Goal: Entertainment & Leisure: Browse casually

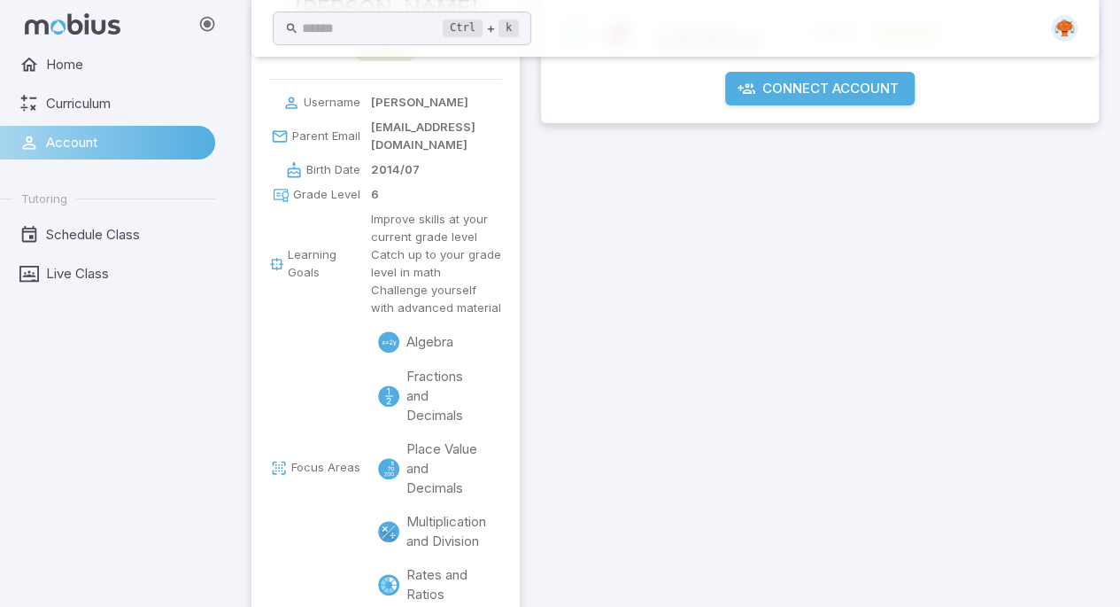
scroll to position [266, 0]
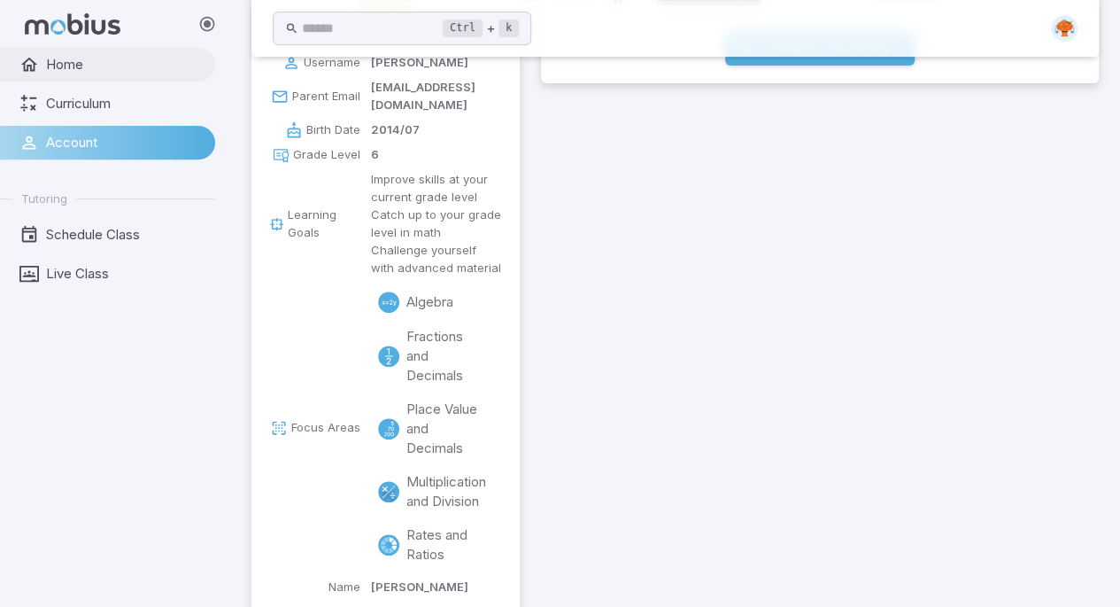
click at [34, 65] on icon at bounding box center [28, 64] width 19 height 19
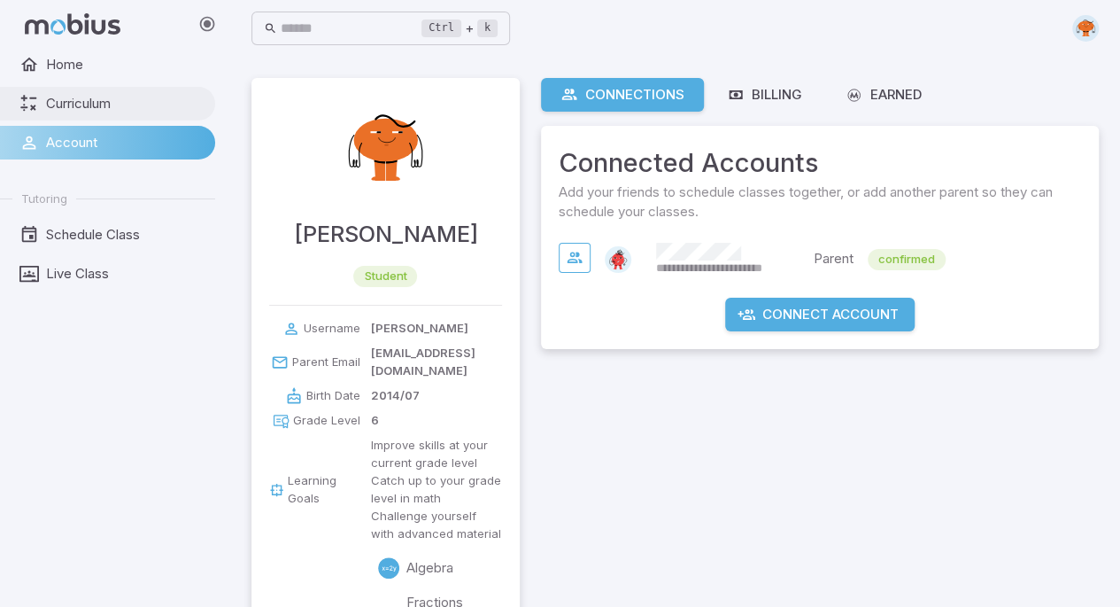
click at [96, 112] on span "Curriculum" at bounding box center [124, 103] width 157 height 19
click at [58, 67] on span "Home" at bounding box center [124, 64] width 157 height 19
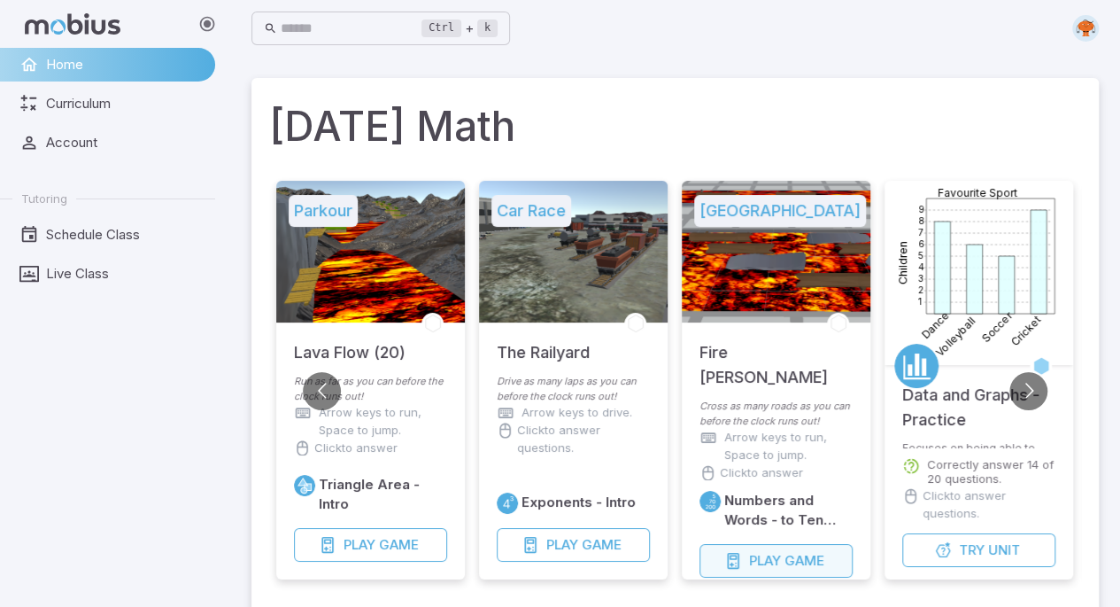
click at [737, 553] on icon "button" at bounding box center [733, 561] width 18 height 18
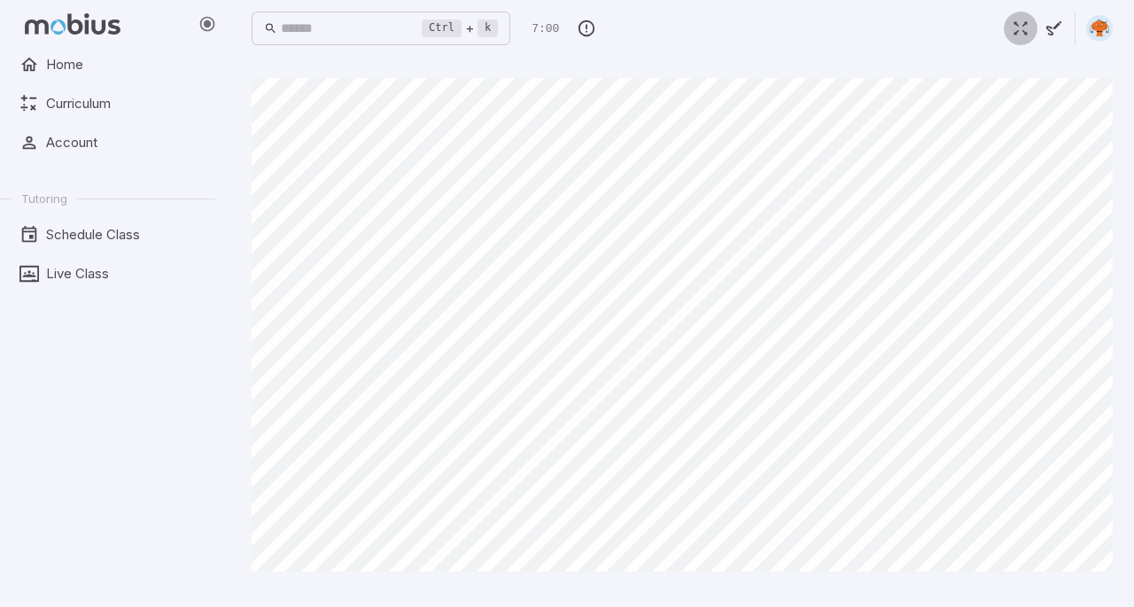
click at [1021, 35] on icon "button" at bounding box center [1019, 28] width 19 height 19
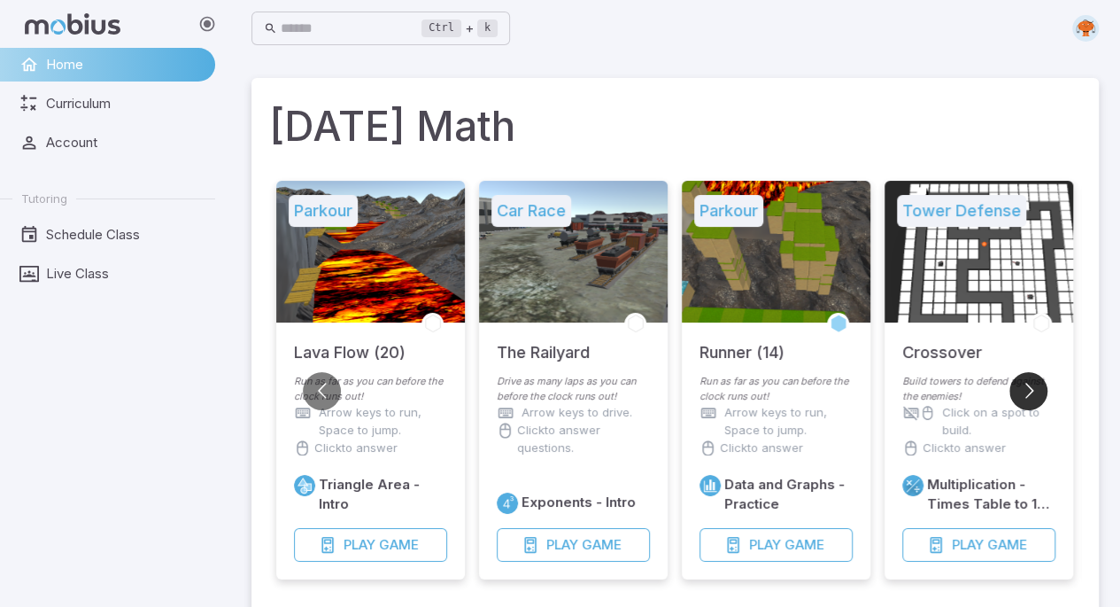
click at [1024, 406] on button "Go to next slide" at bounding box center [1029, 391] width 38 height 38
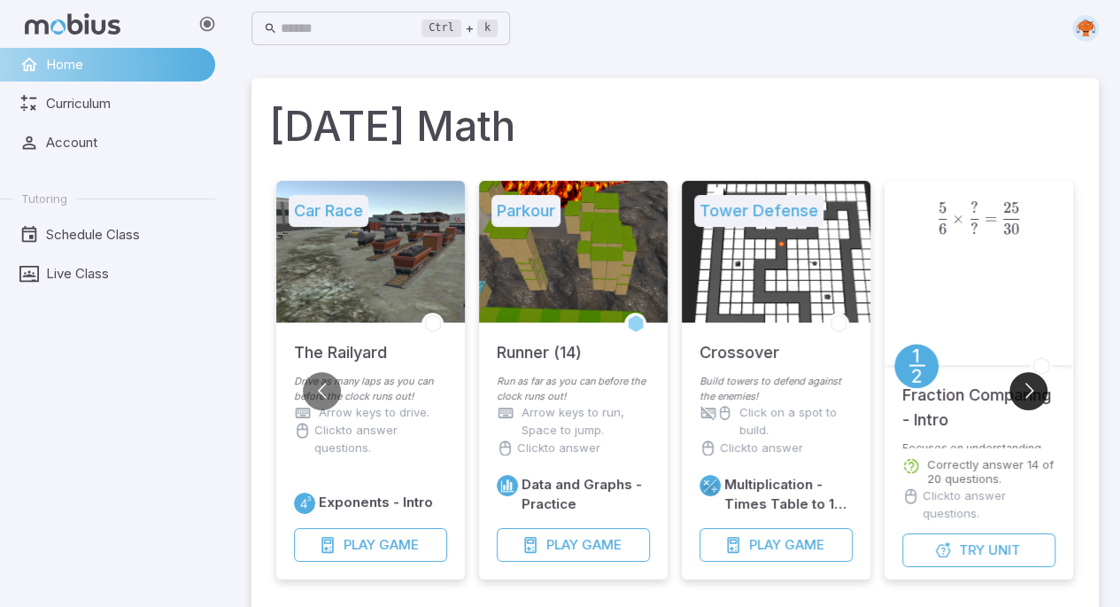
click at [1024, 406] on button "Go to next slide" at bounding box center [1029, 391] width 38 height 38
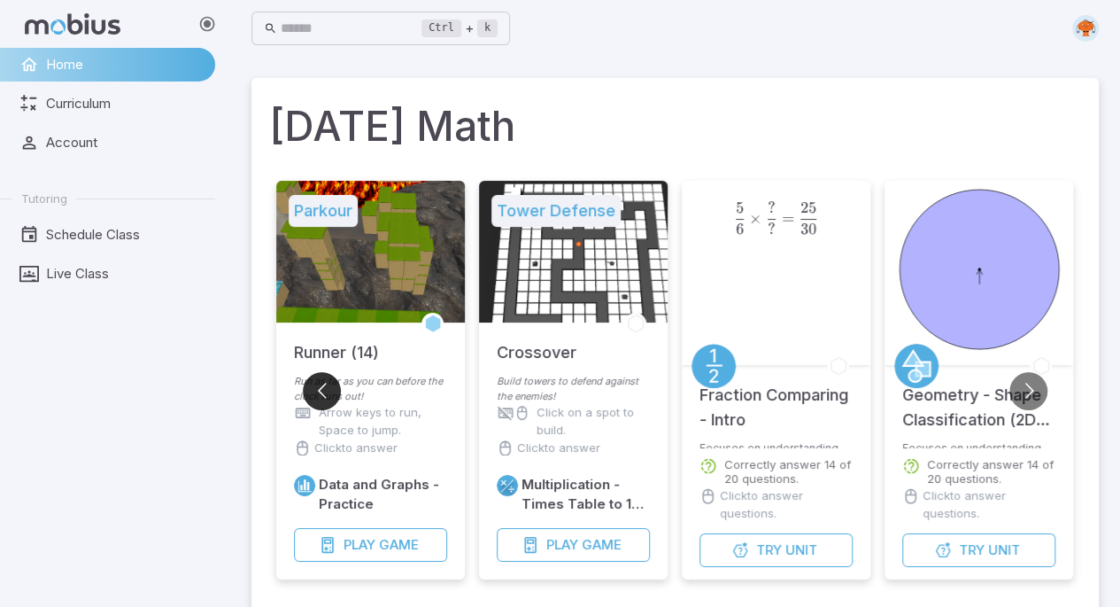
click at [322, 377] on button "Go to previous slide" at bounding box center [322, 391] width 38 height 38
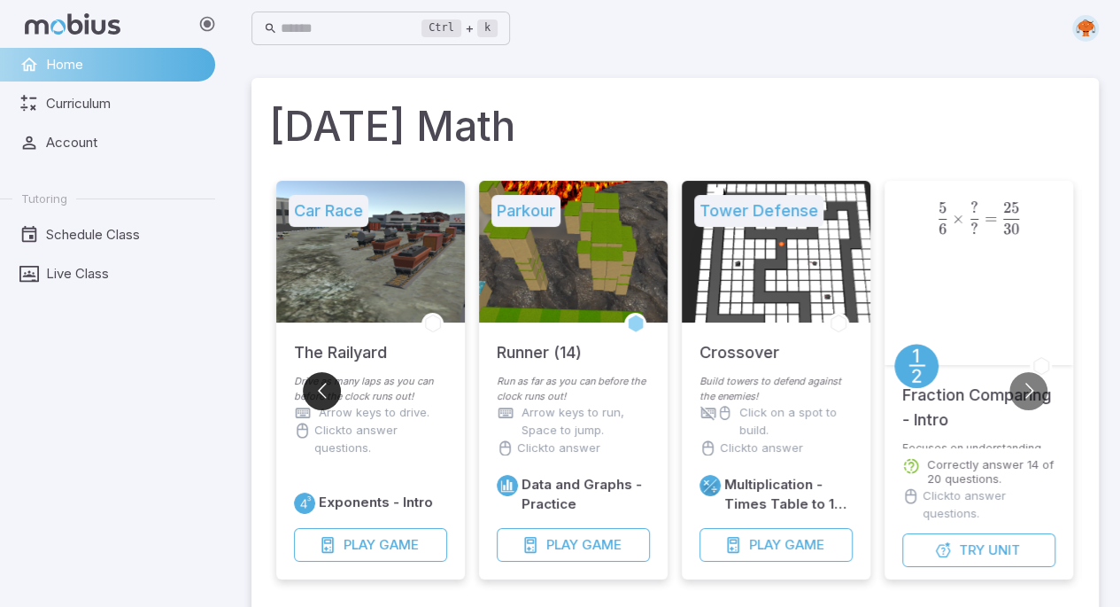
click at [322, 376] on button "Go to previous slide" at bounding box center [322, 391] width 38 height 38
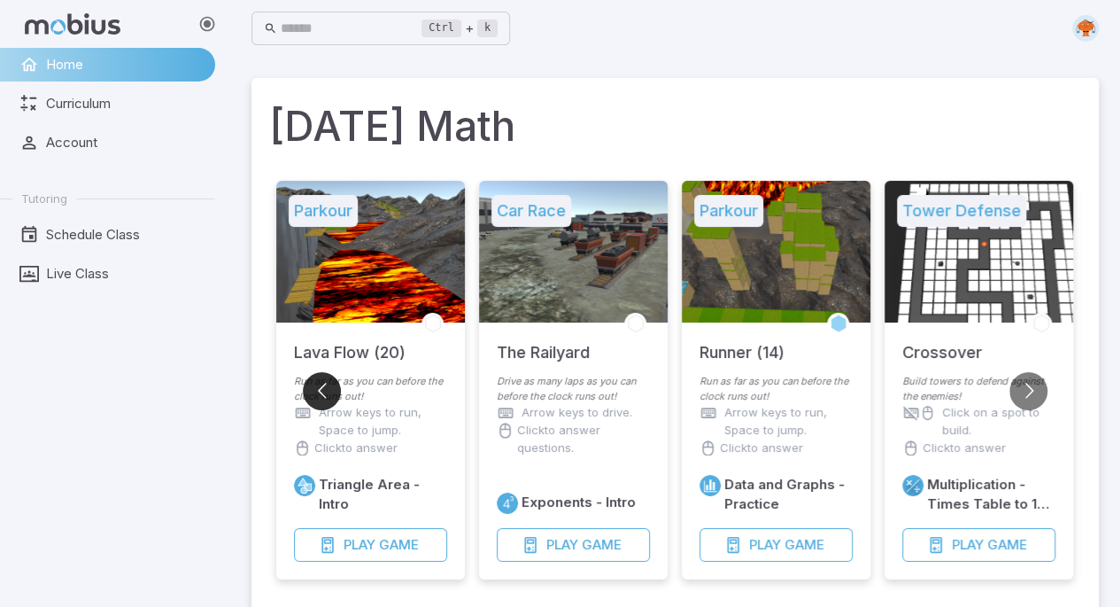
click at [322, 377] on button "Go to previous slide" at bounding box center [322, 391] width 38 height 38
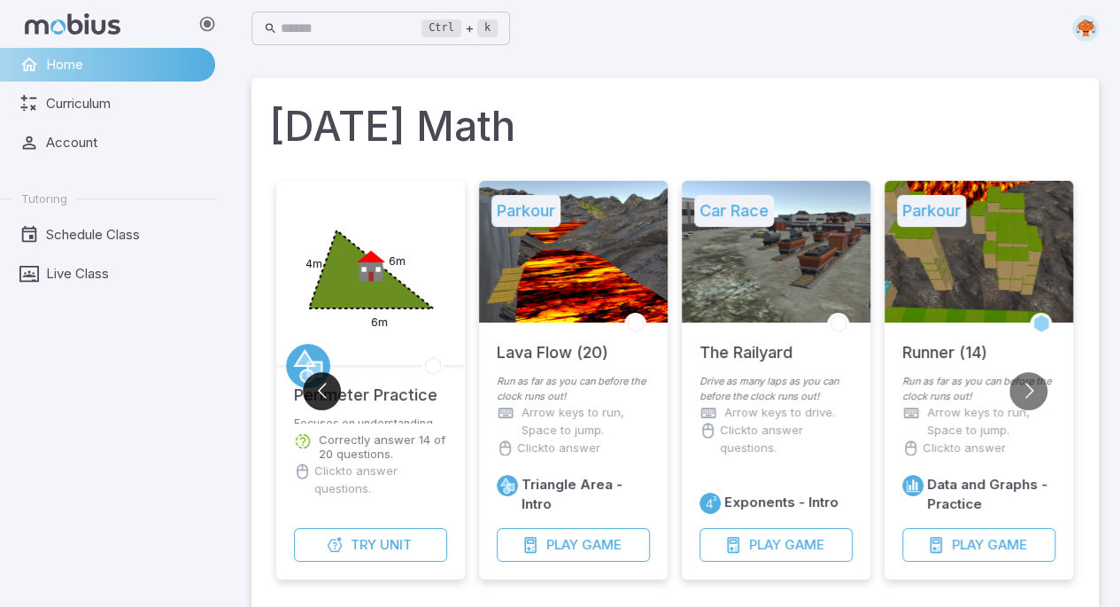
click at [322, 377] on button "Go to previous slide" at bounding box center [322, 391] width 38 height 38
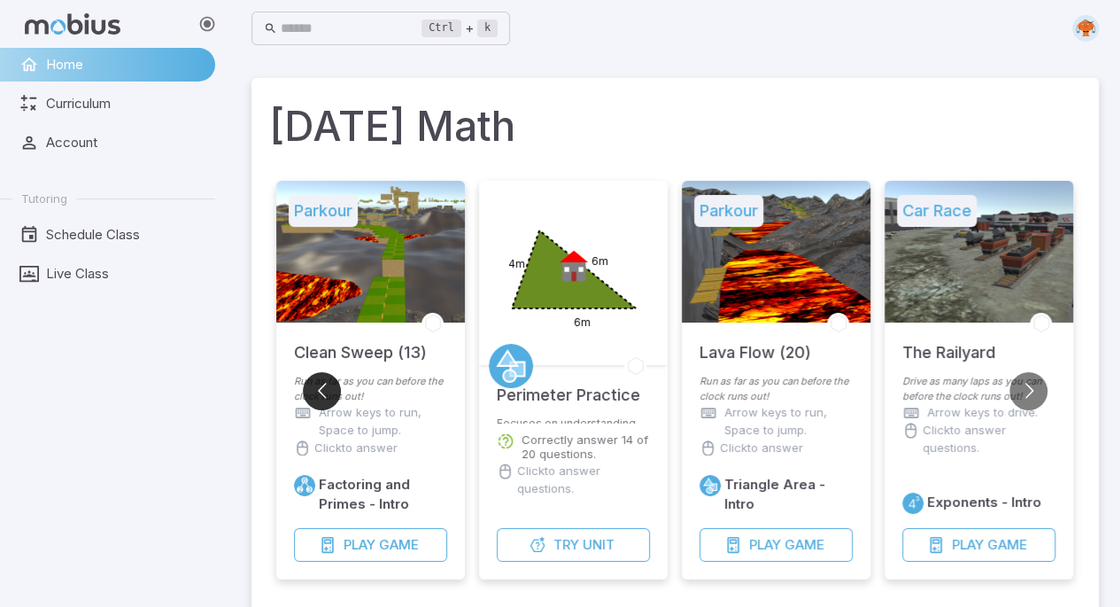
click at [322, 377] on button "Go to previous slide" at bounding box center [322, 391] width 38 height 38
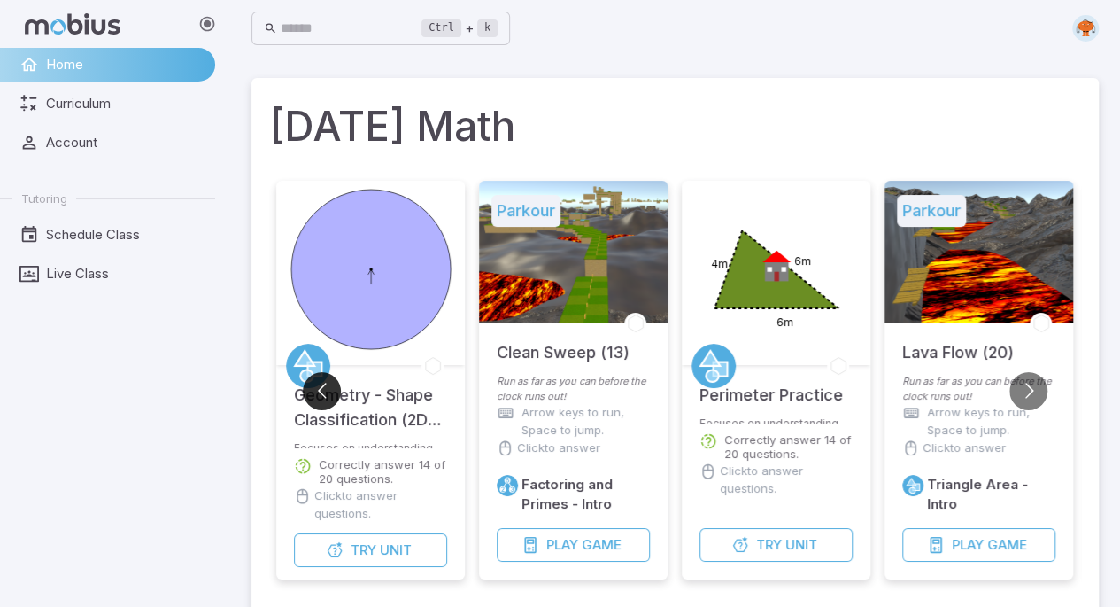
click at [322, 377] on button "Go to previous slide" at bounding box center [322, 391] width 38 height 38
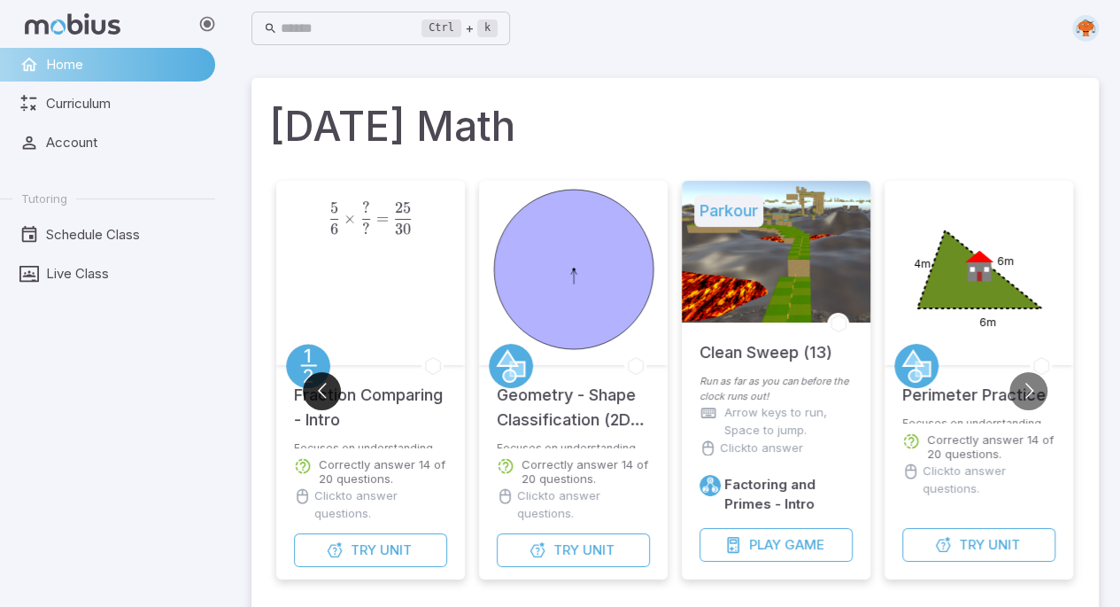
click at [322, 377] on button "Go to previous slide" at bounding box center [322, 391] width 38 height 38
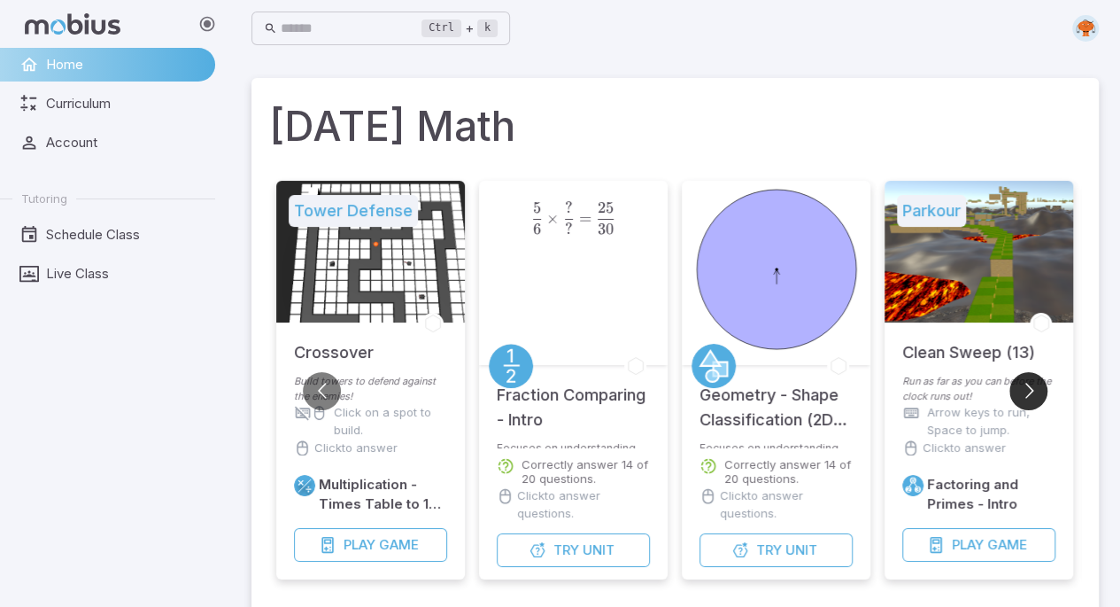
click at [1040, 402] on button "Go to next slide" at bounding box center [1029, 391] width 38 height 38
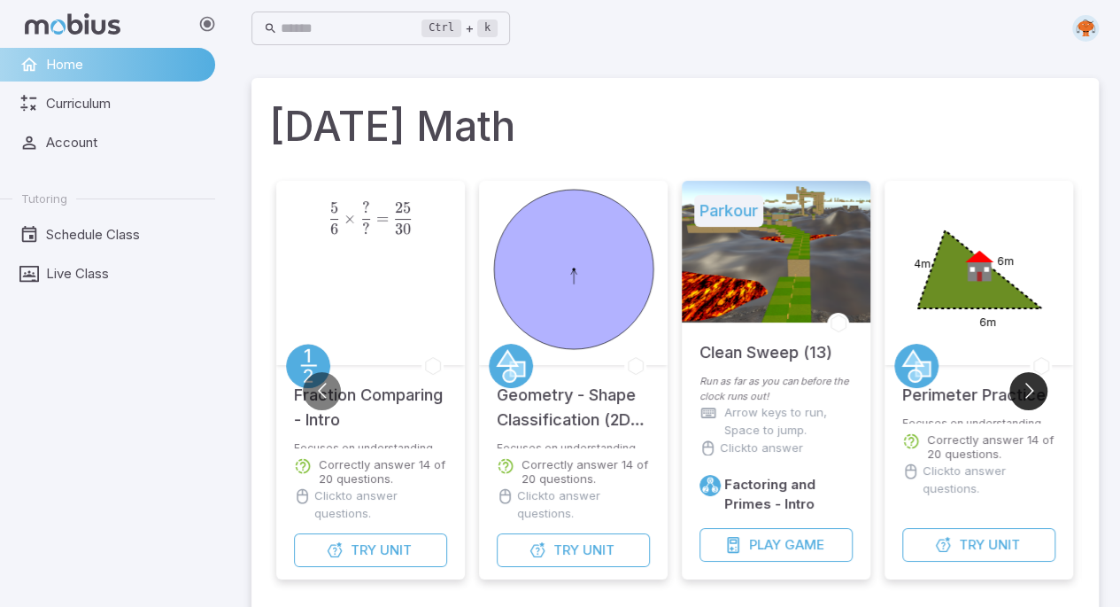
click at [1040, 402] on button "Go to next slide" at bounding box center [1029, 391] width 38 height 38
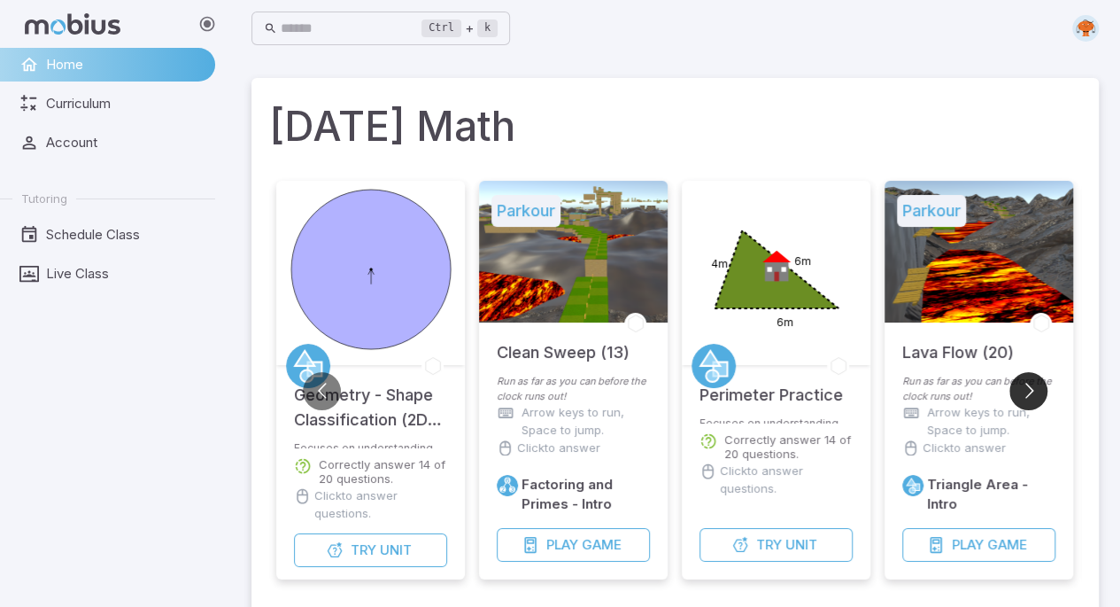
click at [1040, 402] on button "Go to next slide" at bounding box center [1029, 391] width 38 height 38
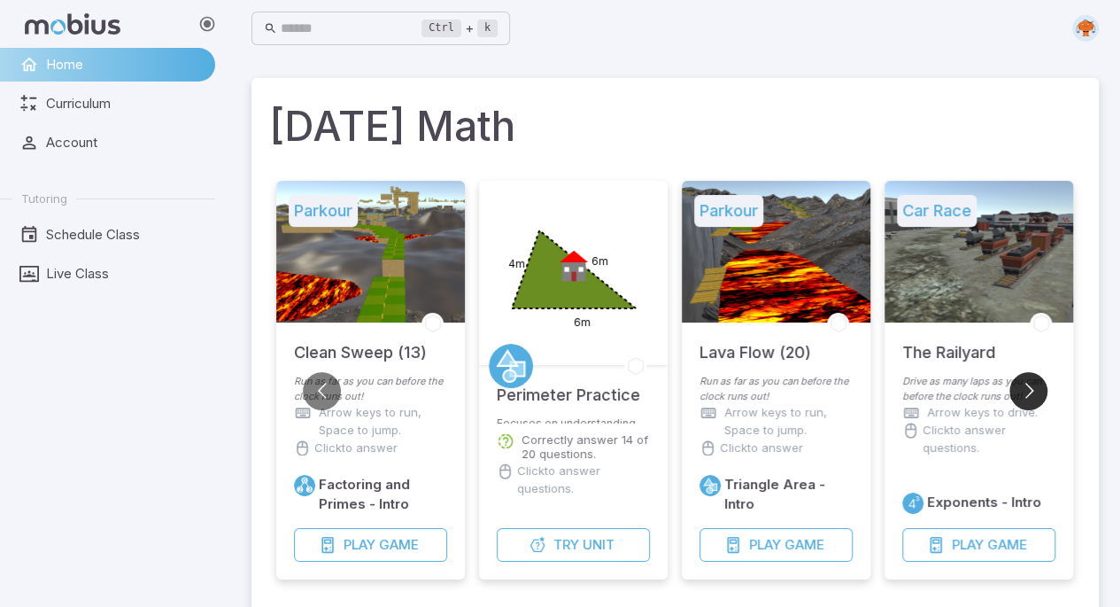
click at [1040, 402] on button "Go to next slide" at bounding box center [1029, 391] width 38 height 38
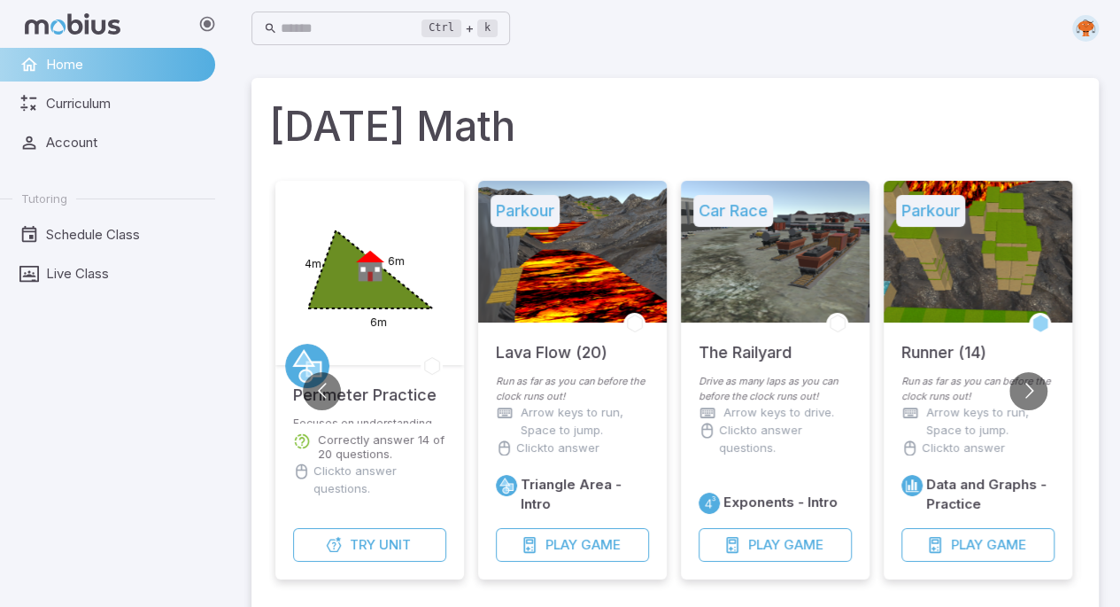
click at [755, 385] on p "Drive as many laps as you can before the clock runs out!" at bounding box center [775, 389] width 153 height 30
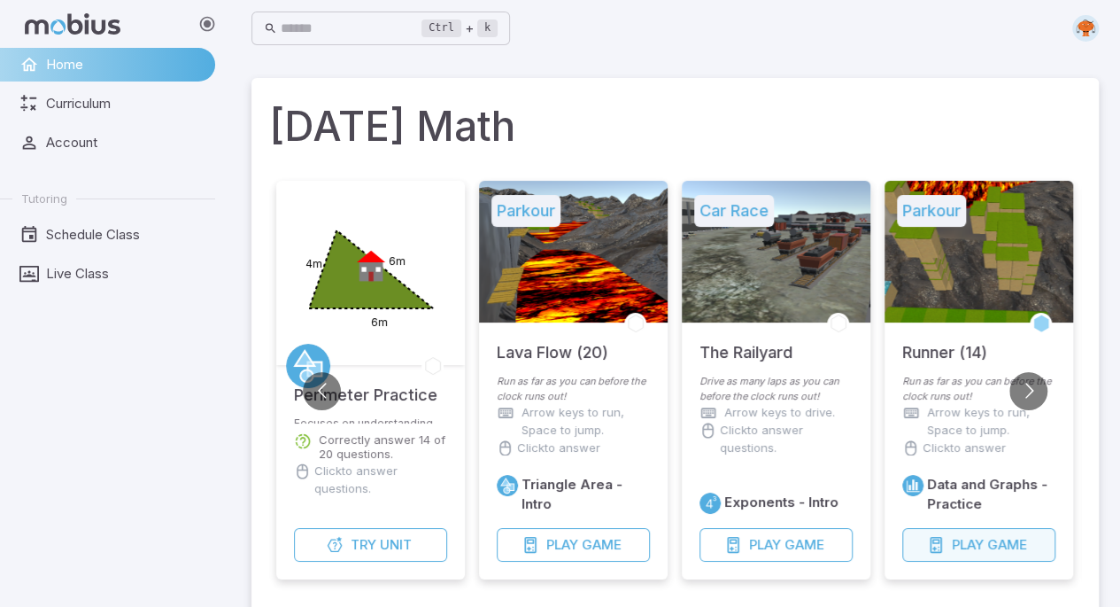
click at [1007, 555] on button "Play Game" at bounding box center [978, 545] width 153 height 34
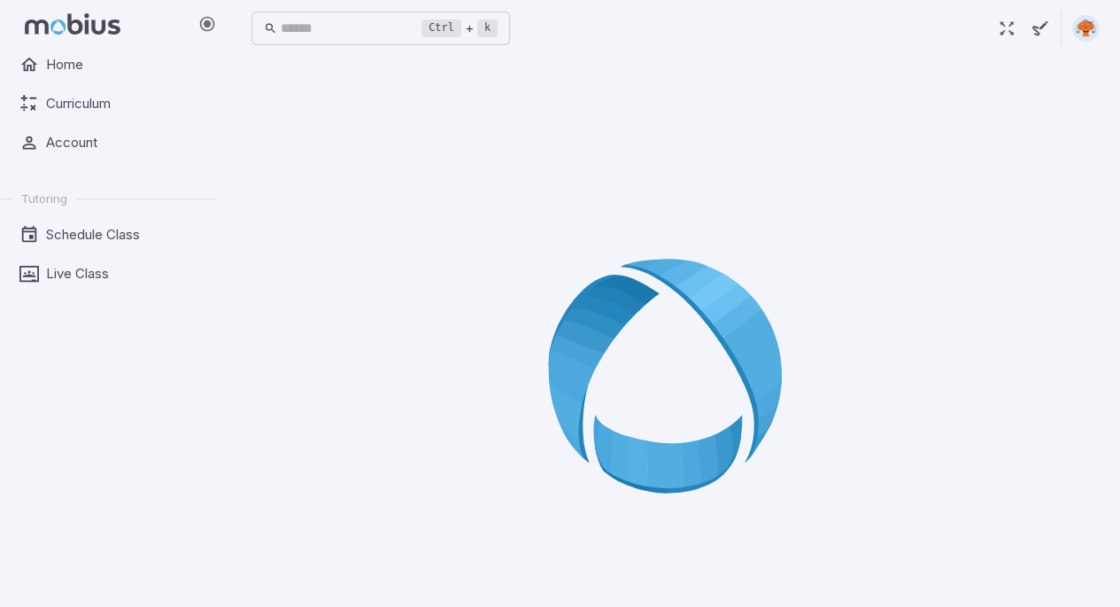
click at [1007, 29] on icon "button" at bounding box center [1006, 28] width 19 height 19
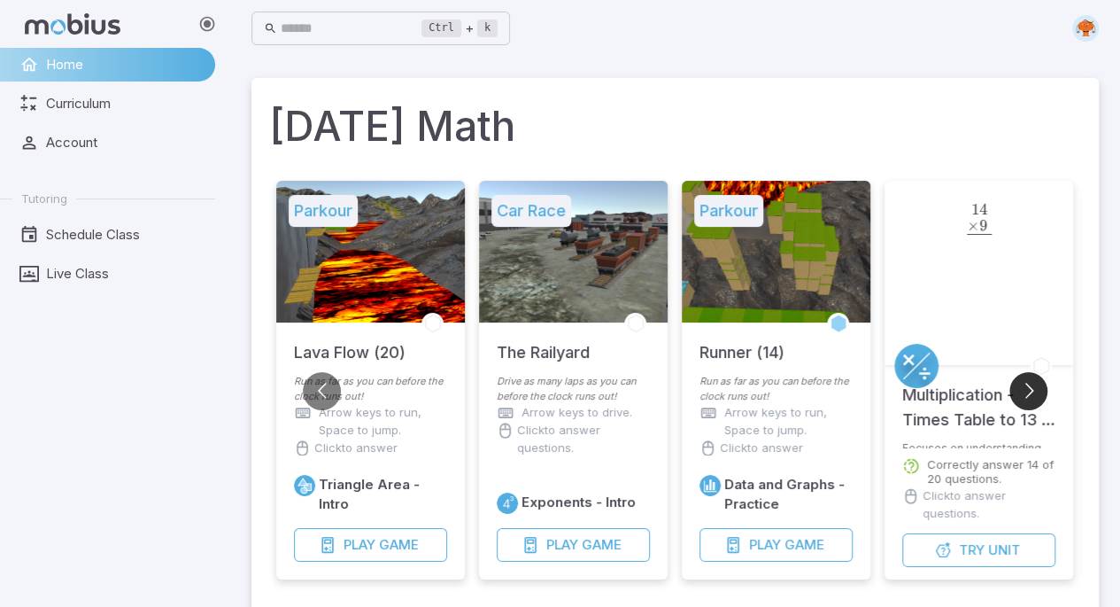
click at [1025, 393] on button "Go to next slide" at bounding box center [1029, 391] width 38 height 38
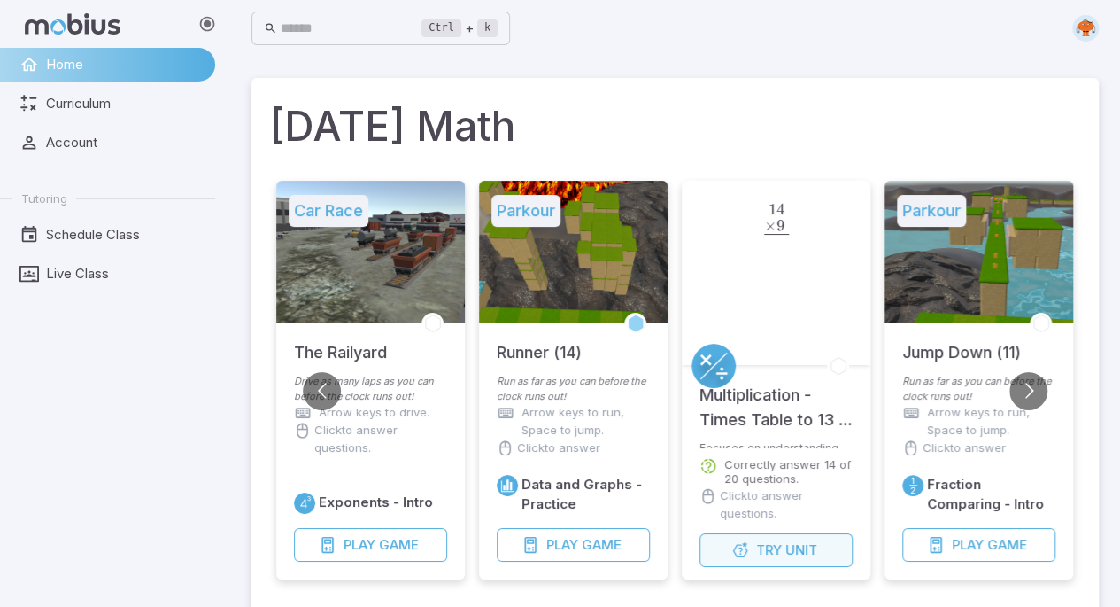
click at [813, 537] on button "Try Unit" at bounding box center [776, 550] width 153 height 34
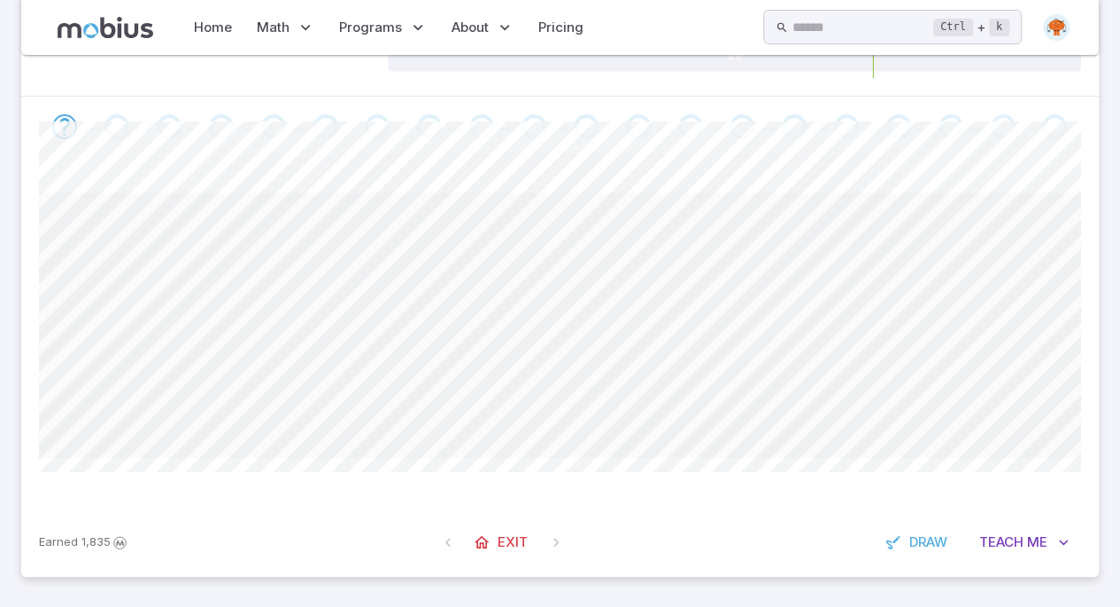
scroll to position [159, 0]
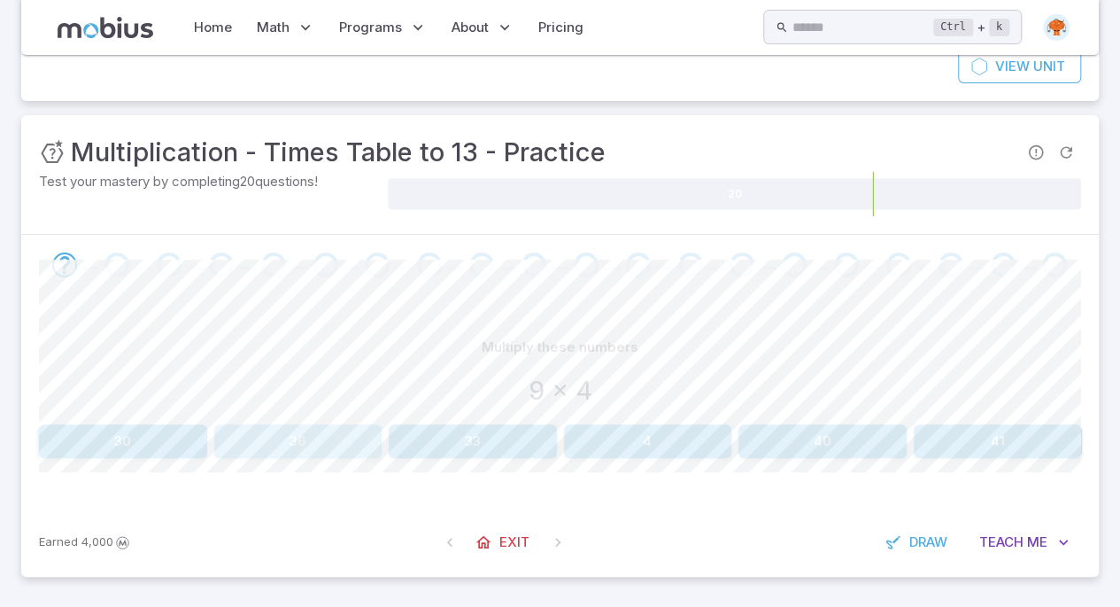
click at [258, 445] on button "36" at bounding box center [298, 441] width 168 height 34
click at [151, 453] on button "30" at bounding box center [123, 441] width 168 height 34
click at [518, 479] on div "Multiply these numbers 7 x 7 42 490 41 49 5 14 Canvas actions 100 % Exit [DEMOG…" at bounding box center [560, 401] width 1042 height 213
click at [501, 442] on button "41" at bounding box center [473, 441] width 168 height 34
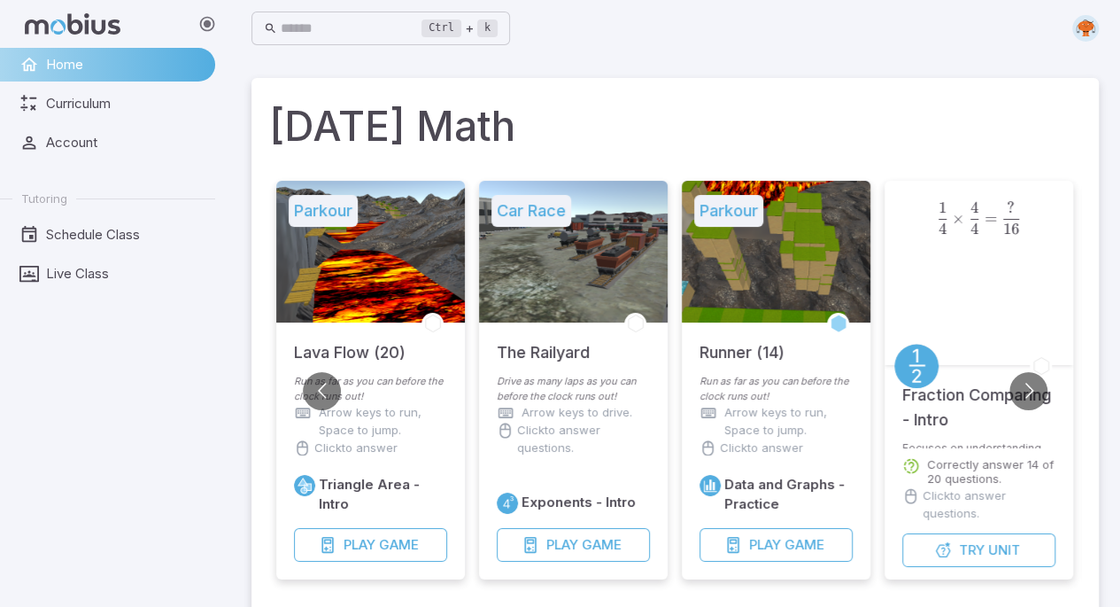
click at [721, 226] on h5 "Parkour" at bounding box center [728, 211] width 69 height 32
click at [775, 382] on p "Run as far as you can before the clock runs out!" at bounding box center [776, 389] width 153 height 30
click at [600, 534] on button "Play Game" at bounding box center [573, 545] width 153 height 34
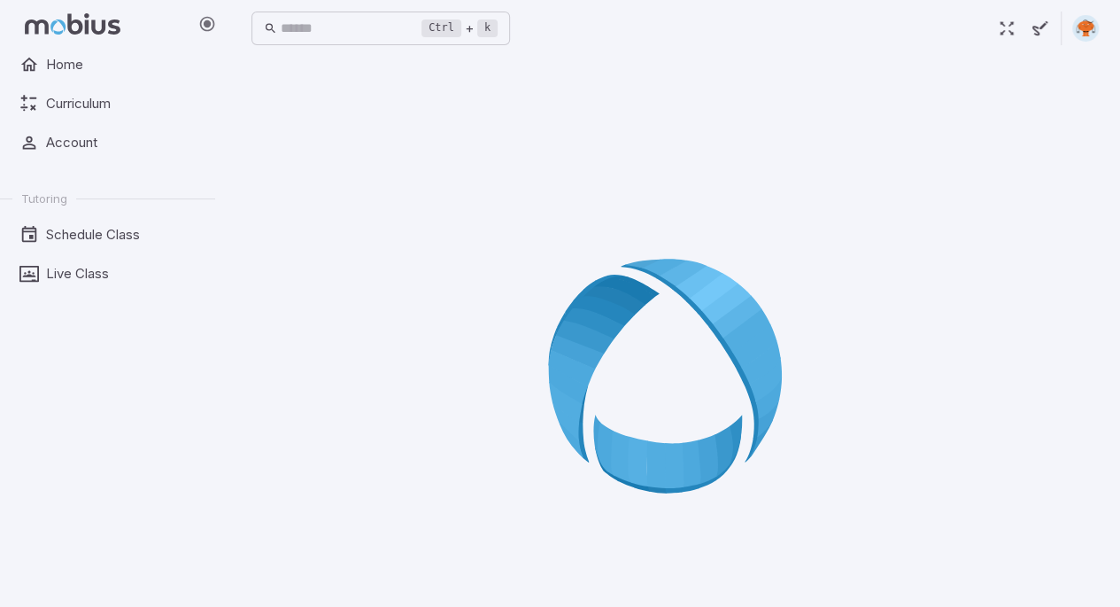
click at [1006, 20] on icon "button" at bounding box center [1006, 28] width 19 height 19
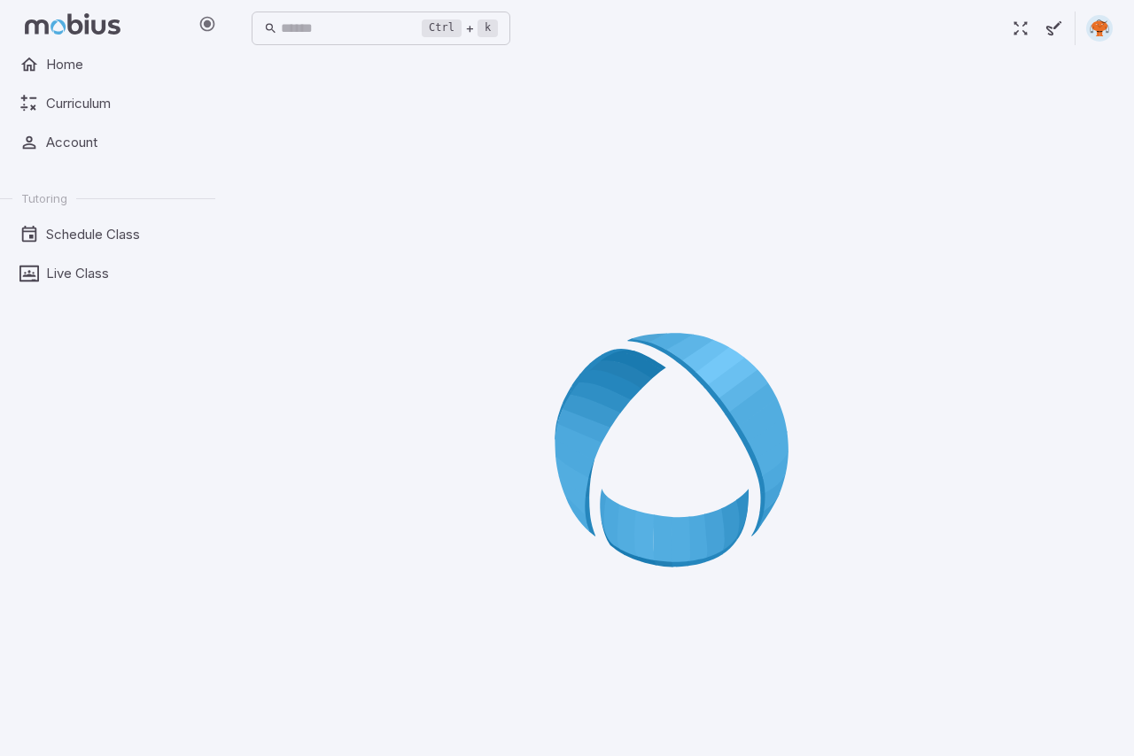
click at [881, 270] on html "Home Curriculum Account Tutoring Schedule Class Live Class Ctrl + k ​ Start wit…" at bounding box center [567, 427] width 1134 height 855
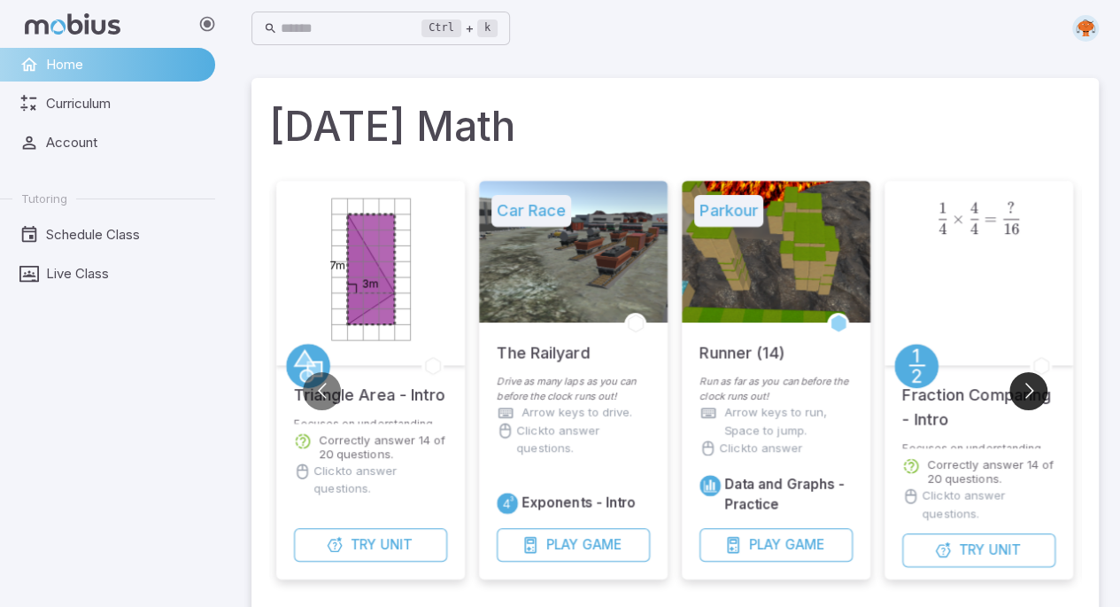
click at [1031, 401] on button "Go to next slide" at bounding box center [1029, 391] width 38 height 38
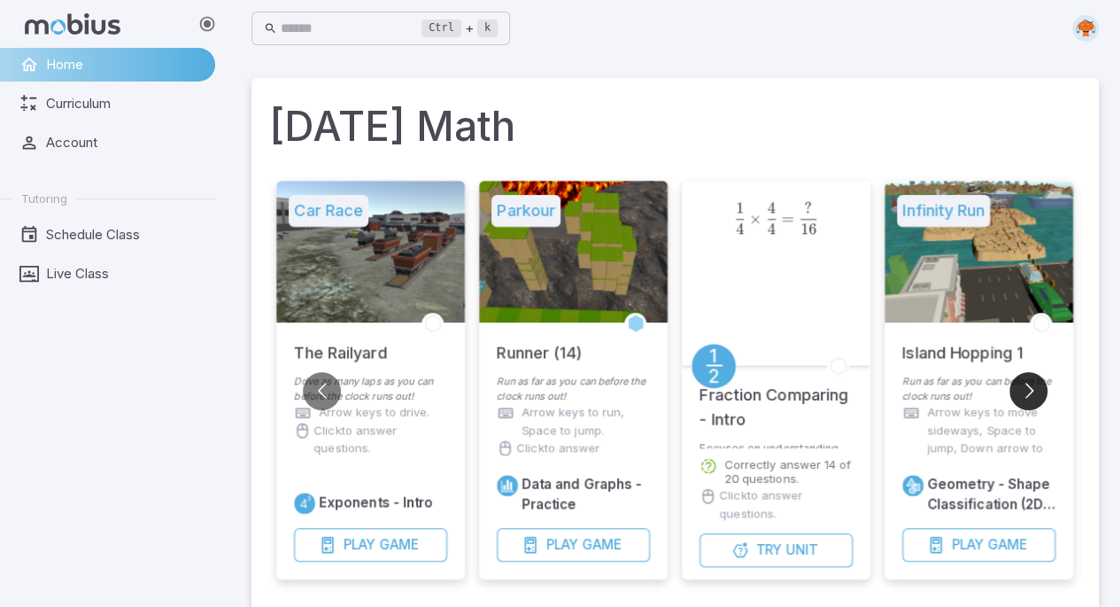
click at [1031, 401] on button "Go to next slide" at bounding box center [1029, 391] width 38 height 38
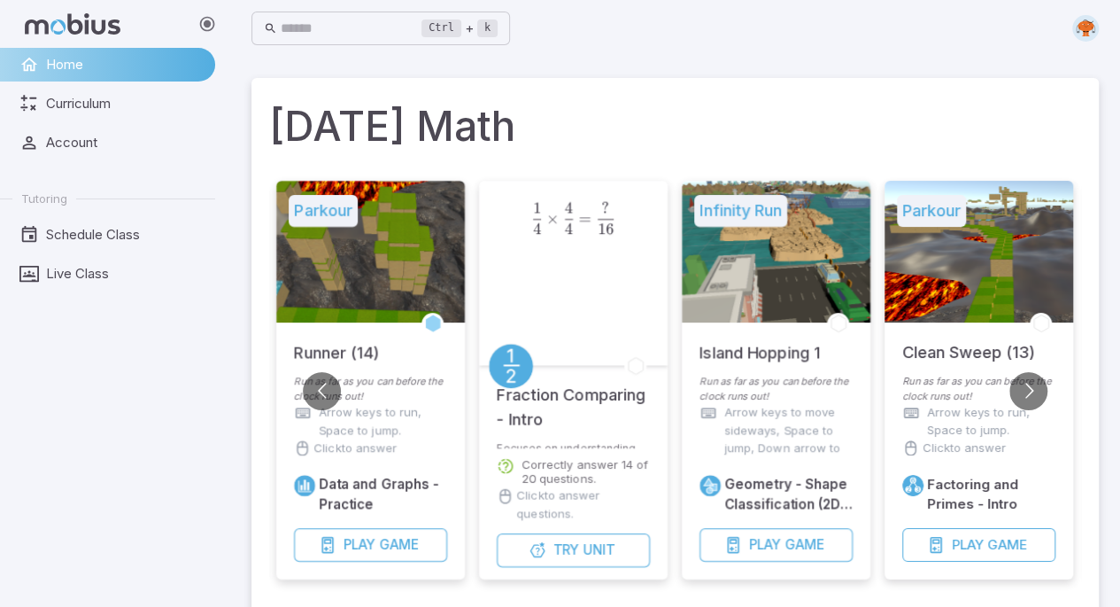
click at [795, 355] on h5 "Island Hopping 1" at bounding box center [760, 343] width 120 height 43
click at [374, 21] on input "text" at bounding box center [352, 29] width 142 height 35
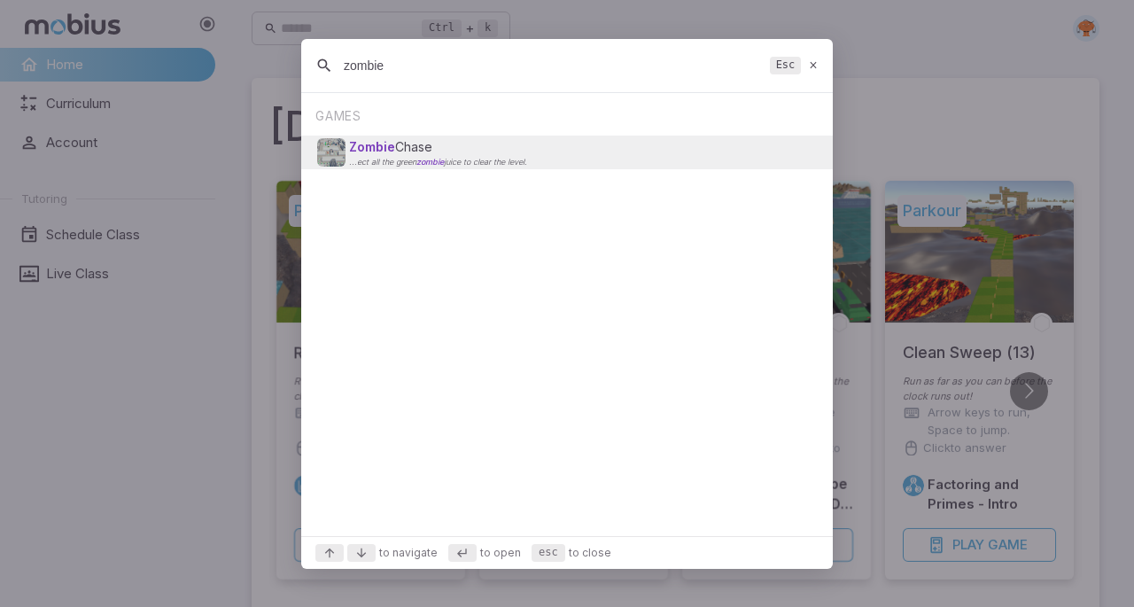
type input "zombie"
click at [563, 150] on div "Zombie Chase ...ect all the green zombie juice to clear the level." at bounding box center [566, 152] width 499 height 34
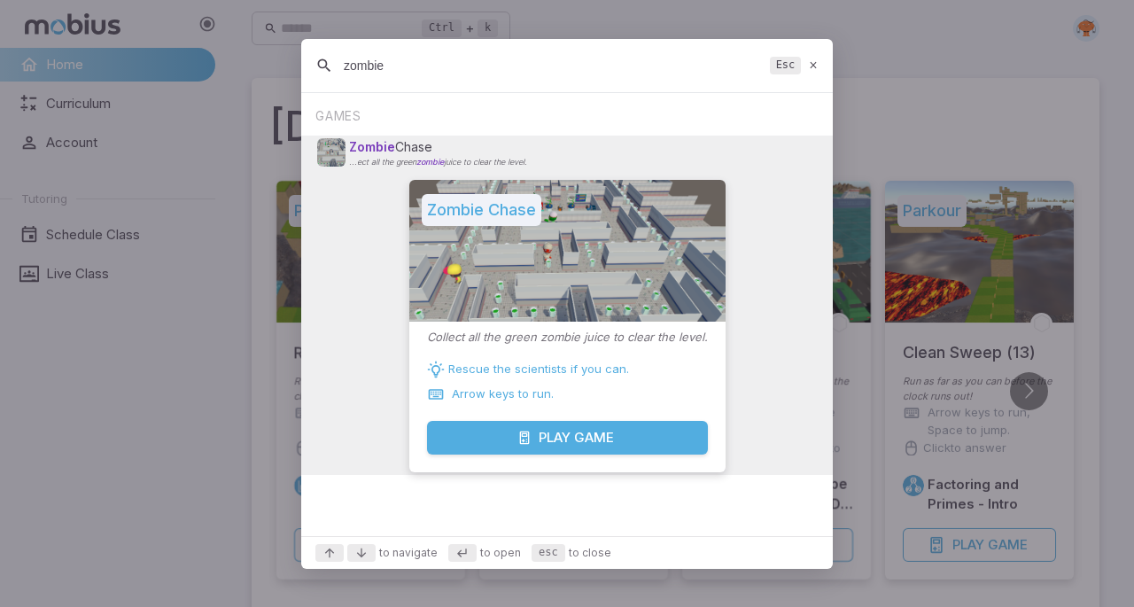
click at [632, 437] on button "Play Game" at bounding box center [567, 437] width 281 height 34
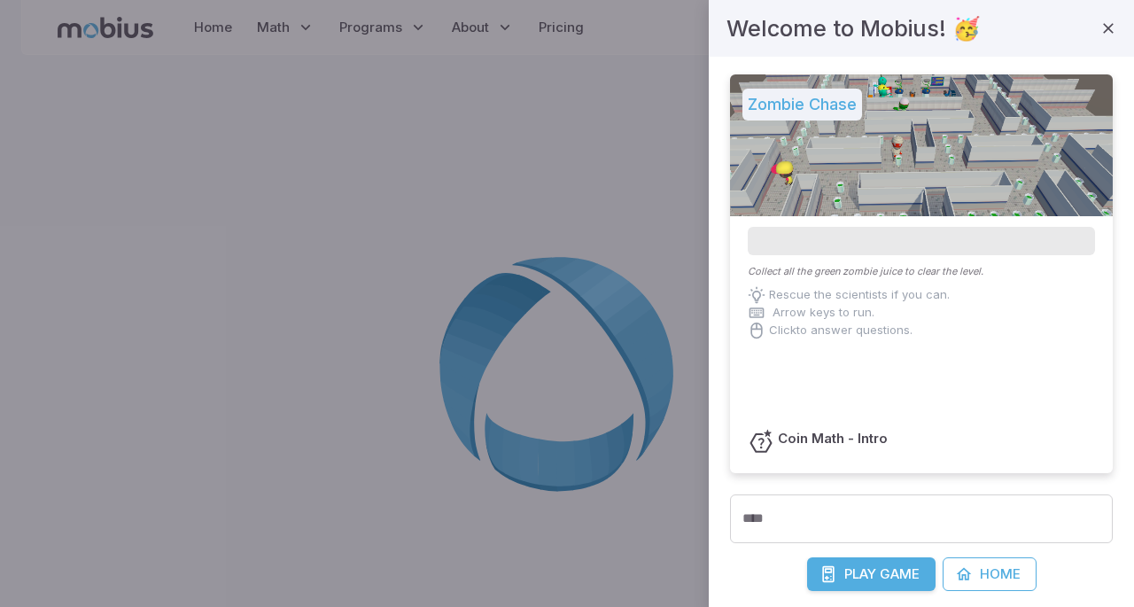
click at [868, 568] on span "Play" at bounding box center [860, 573] width 32 height 19
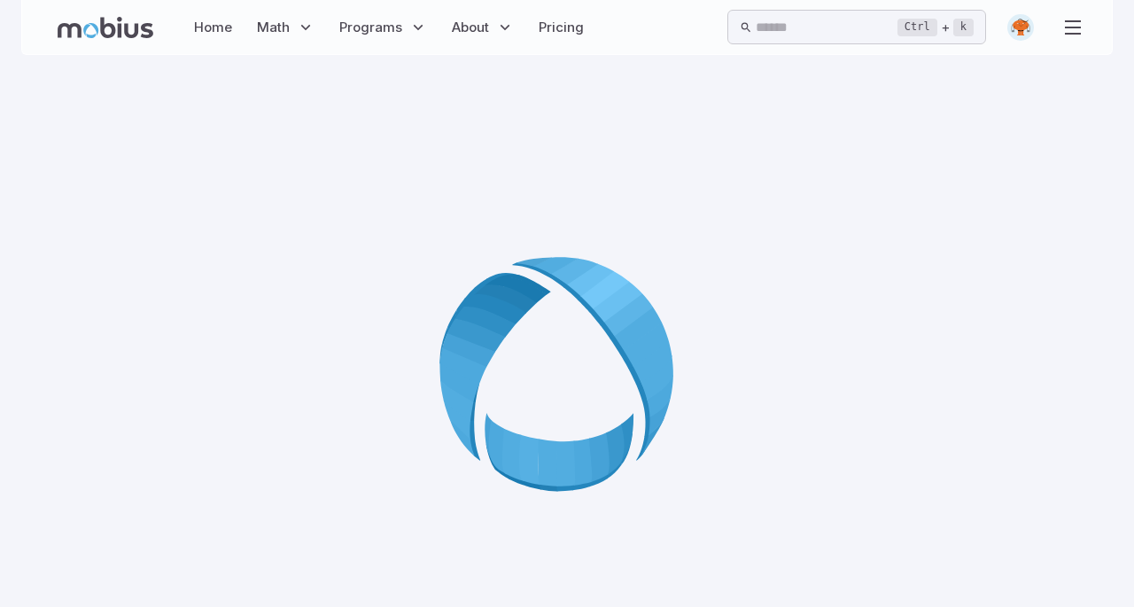
click at [760, 366] on div at bounding box center [566, 379] width 1091 height 607
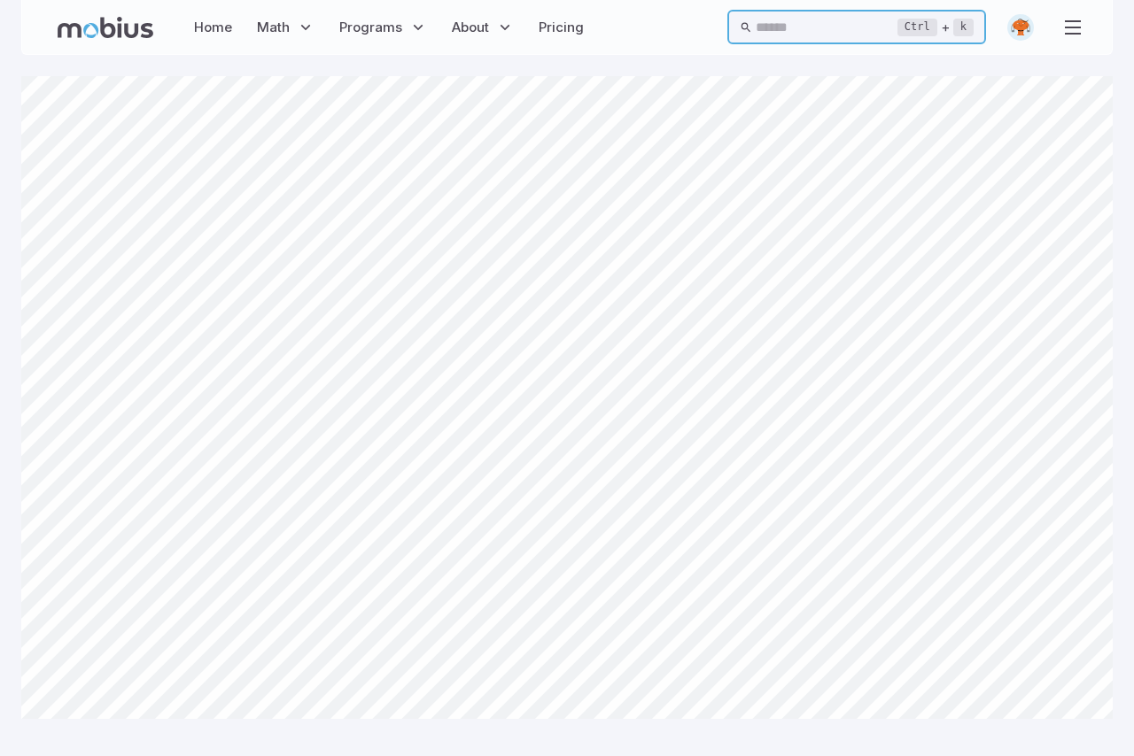
click at [809, 16] on input "text" at bounding box center [826, 27] width 142 height 35
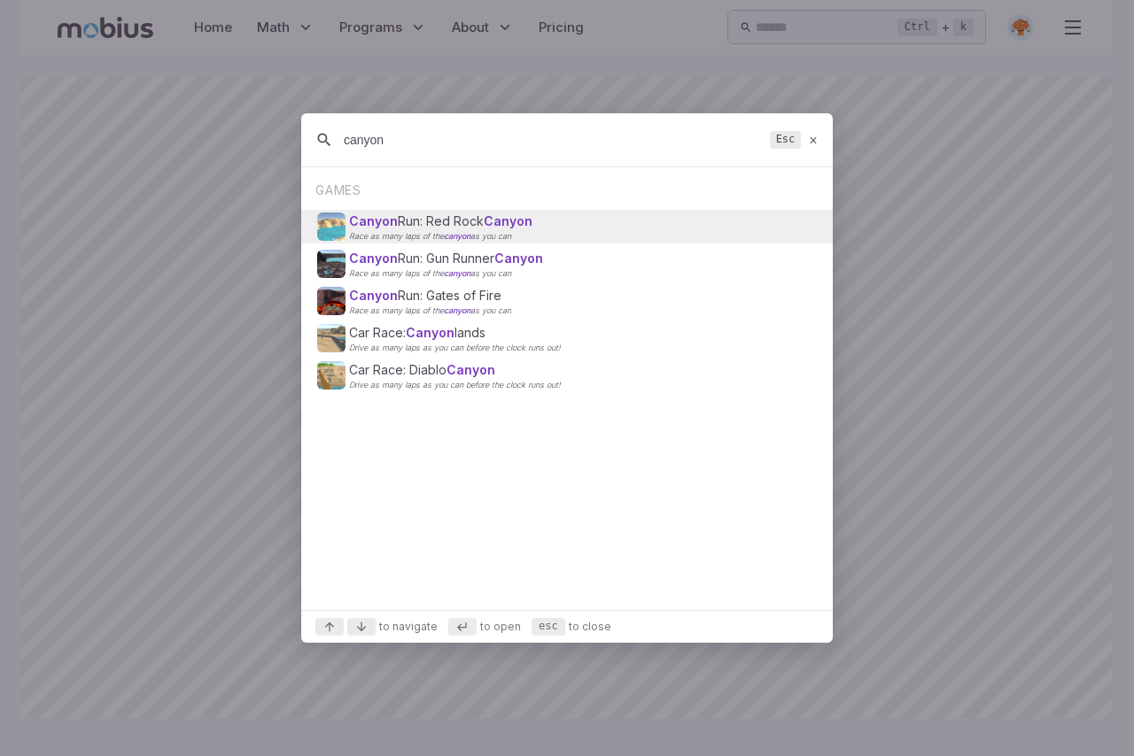
type input "canyon"
click at [654, 227] on div "Canyon Run: Red Rock Canyon Race as many laps of the canyon as you can" at bounding box center [566, 227] width 499 height 34
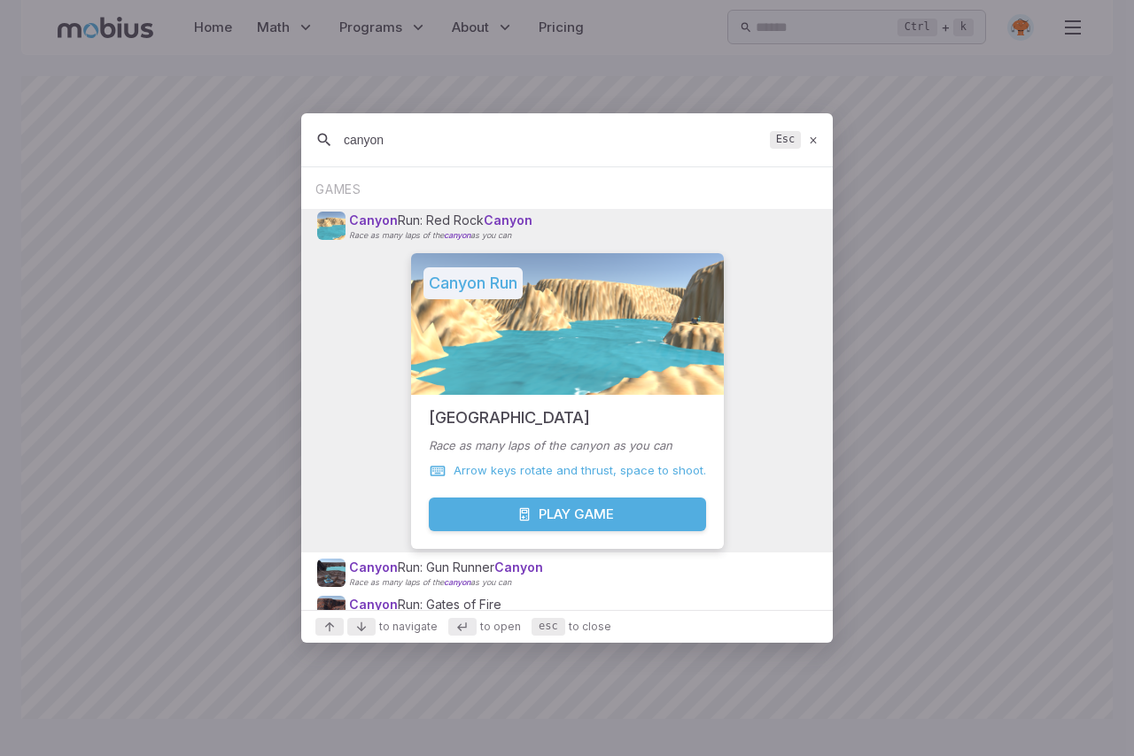
click at [633, 495] on div "Red Rock Canyon Race as many laps of the canyon as you can Arrow keys rotate an…" at bounding box center [567, 446] width 313 height 103
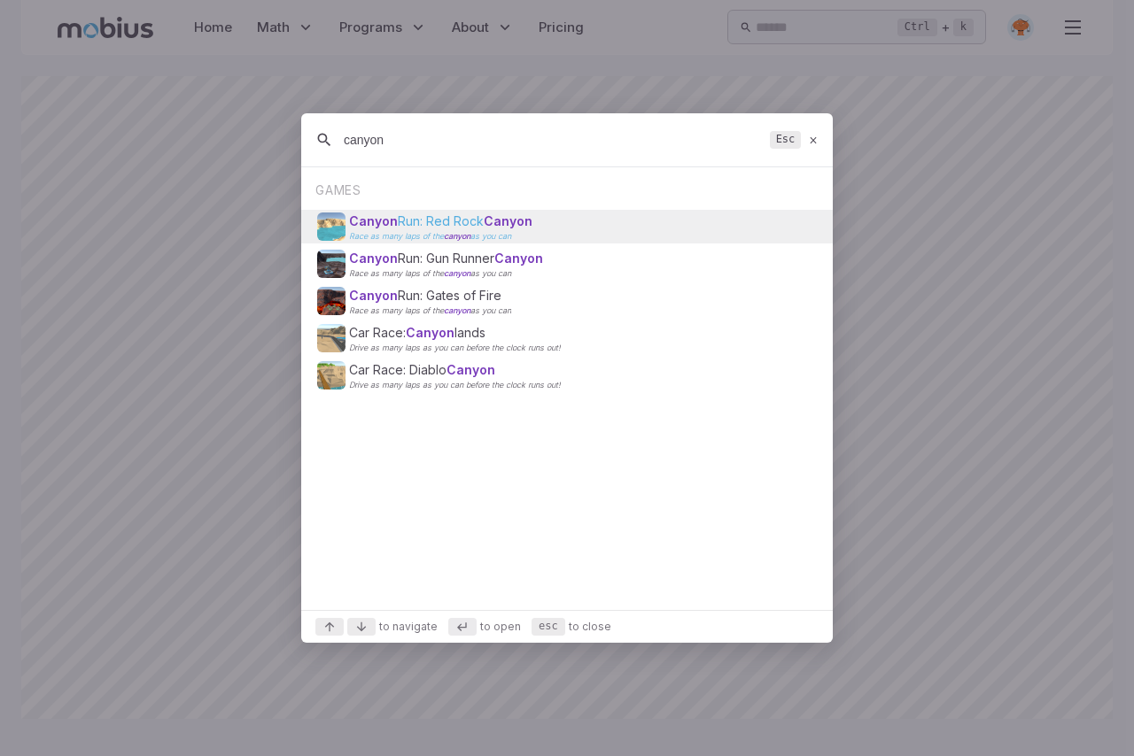
click at [525, 232] on p "Race as many laps of the canyon as you can" at bounding box center [440, 236] width 183 height 9
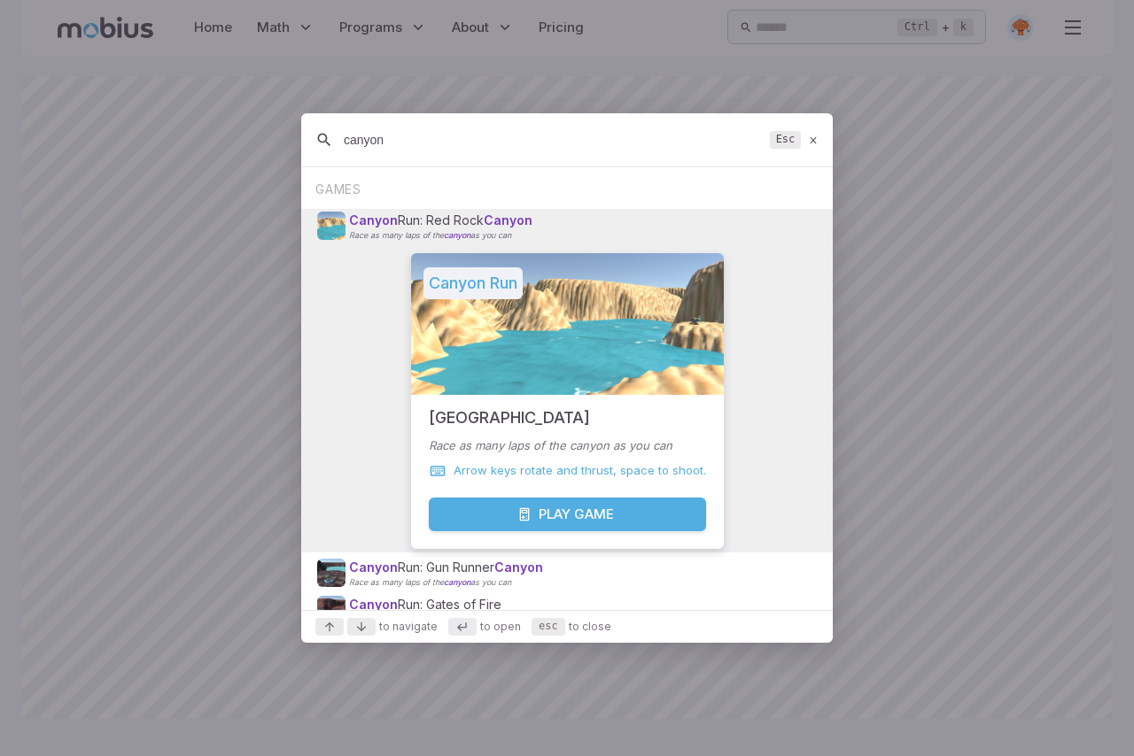
click at [563, 499] on button "Play Game" at bounding box center [567, 515] width 277 height 34
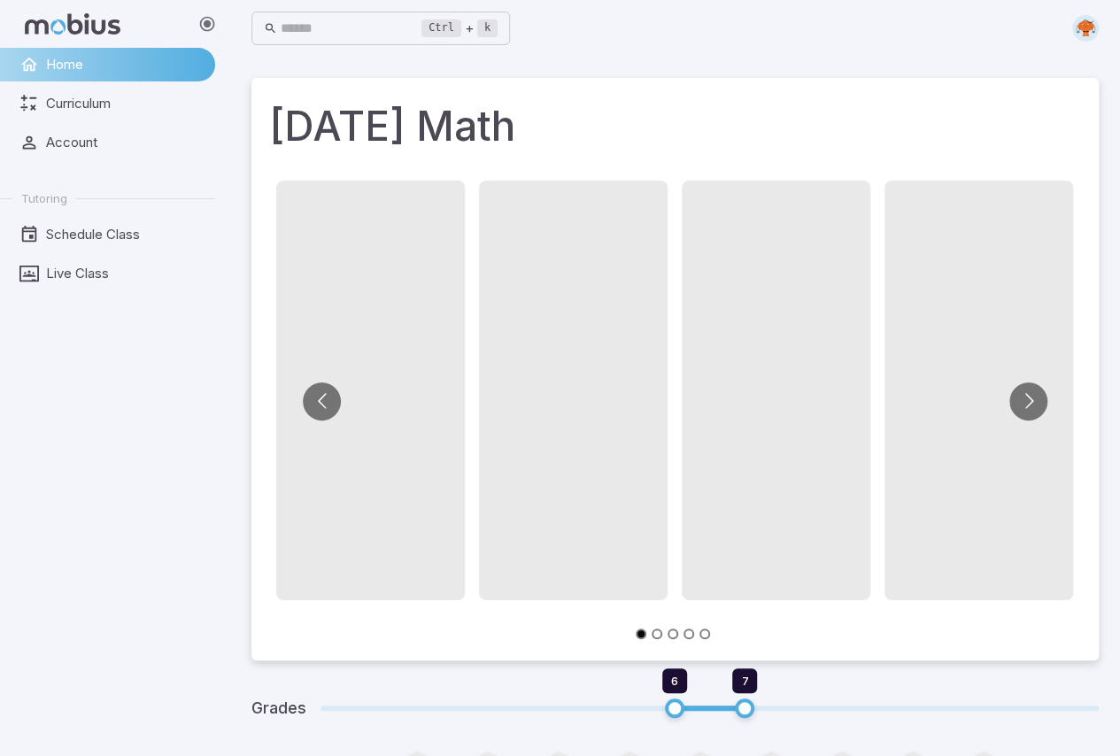
click at [728, 438] on span at bounding box center [776, 391] width 189 height 420
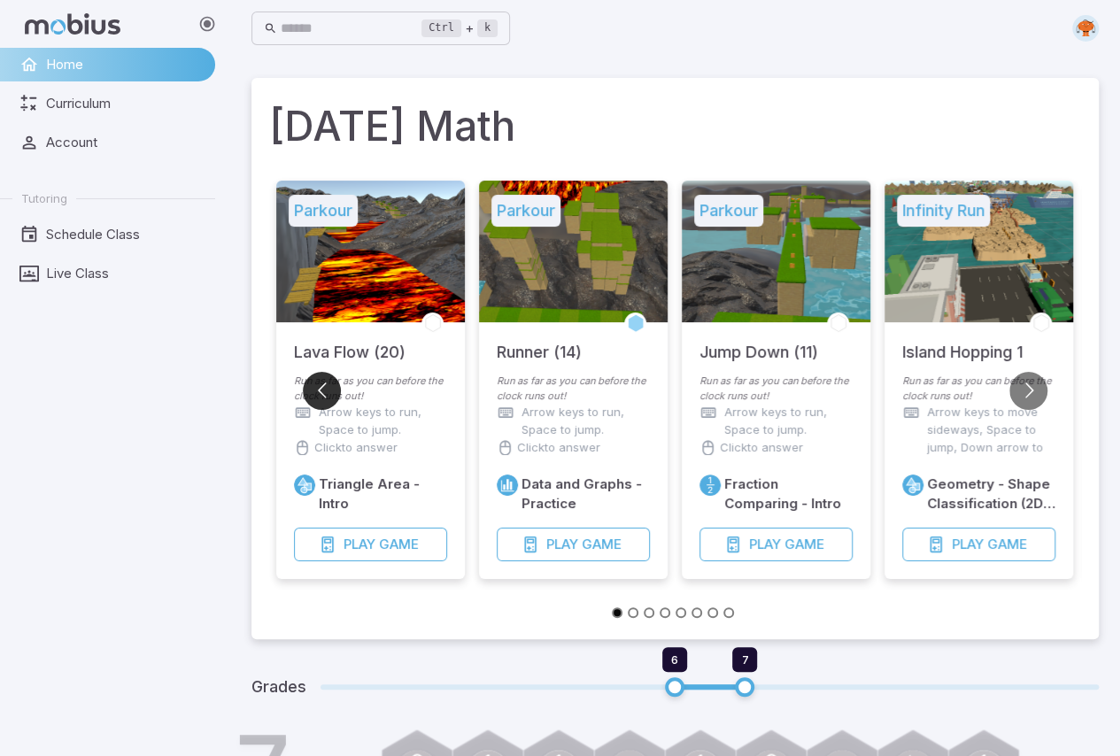
click at [321, 386] on button "Go to previous slide" at bounding box center [322, 391] width 38 height 38
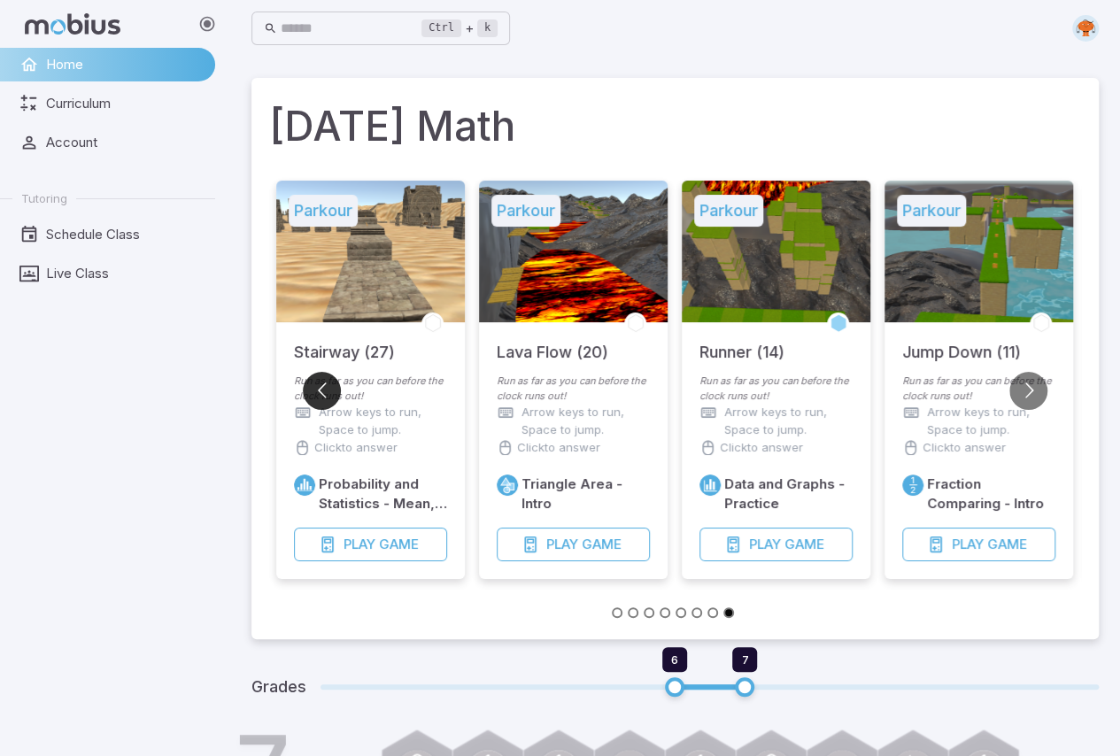
click at [321, 388] on button "Go to previous slide" at bounding box center [322, 391] width 38 height 38
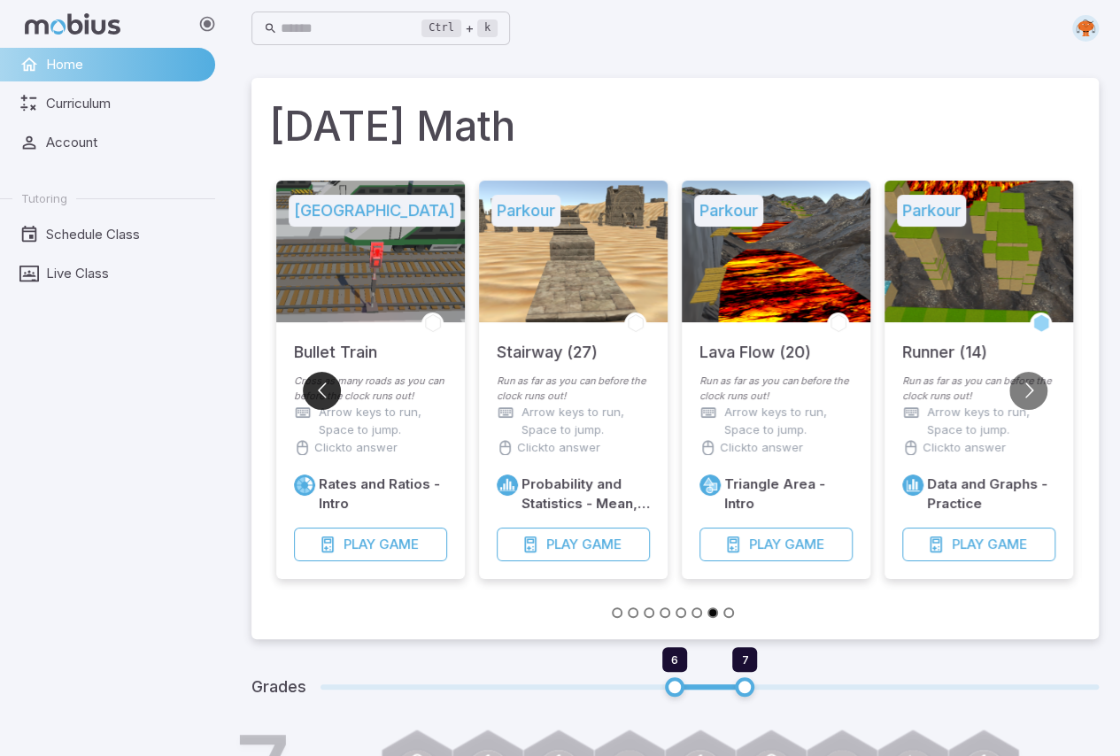
click at [321, 390] on button "Go to previous slide" at bounding box center [322, 391] width 38 height 38
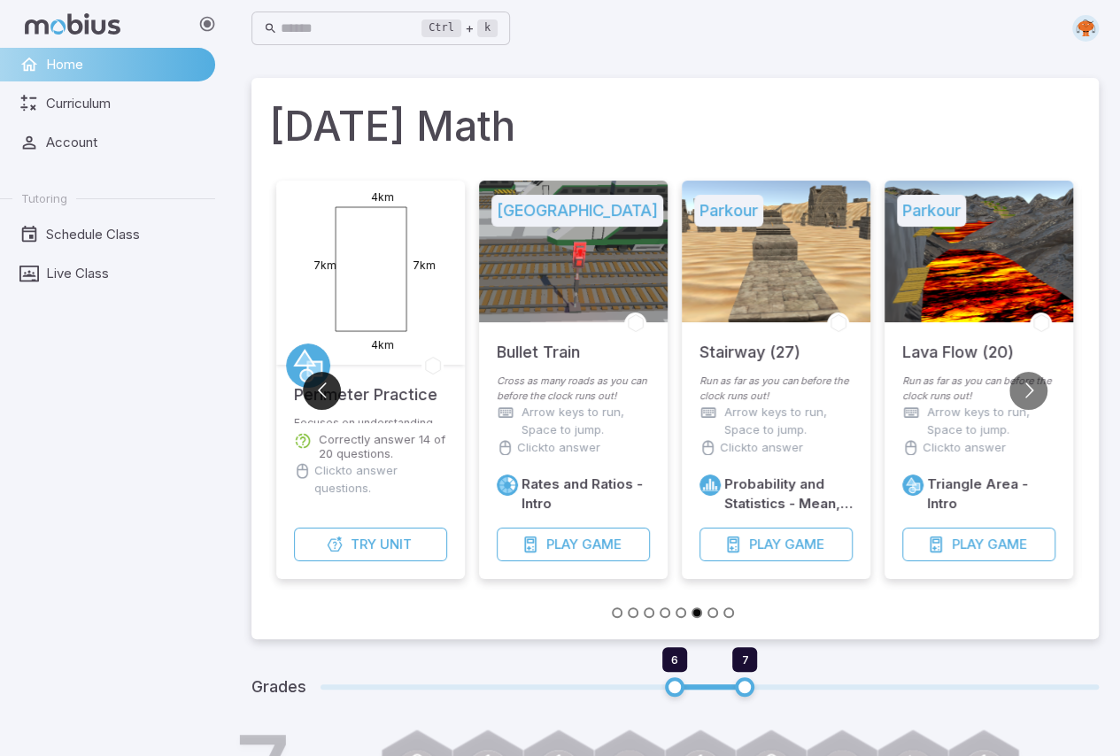
click at [321, 390] on button "Go to previous slide" at bounding box center [322, 391] width 38 height 38
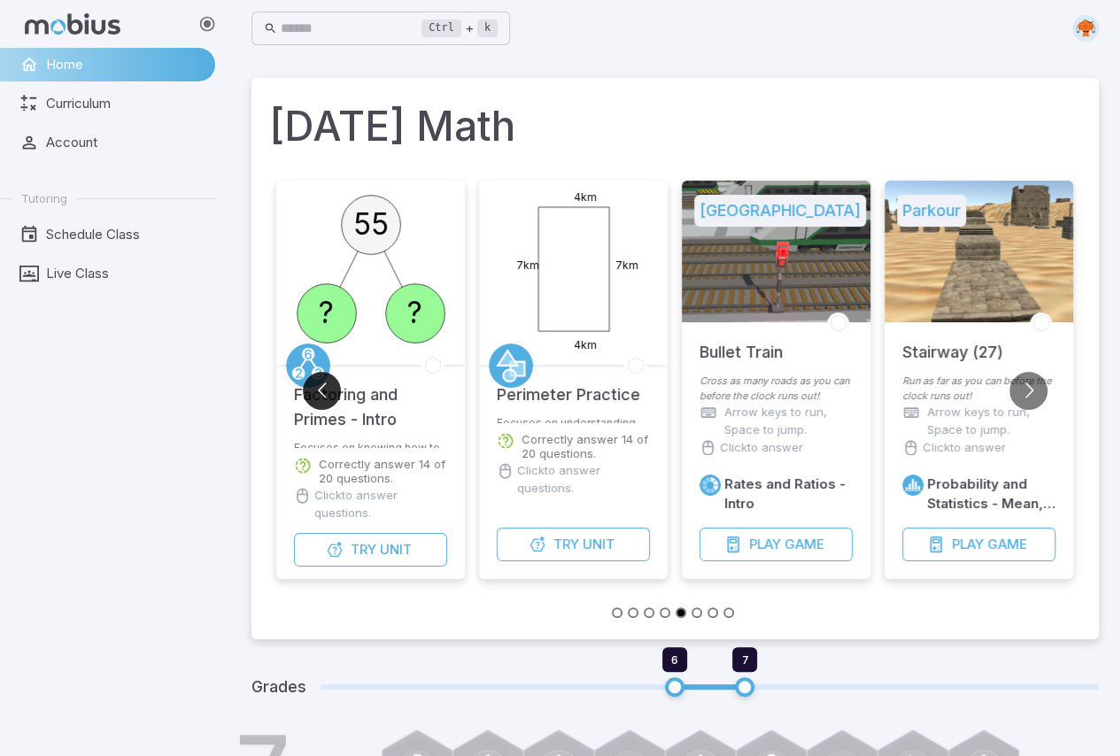
click at [321, 390] on button "Go to previous slide" at bounding box center [322, 391] width 38 height 38
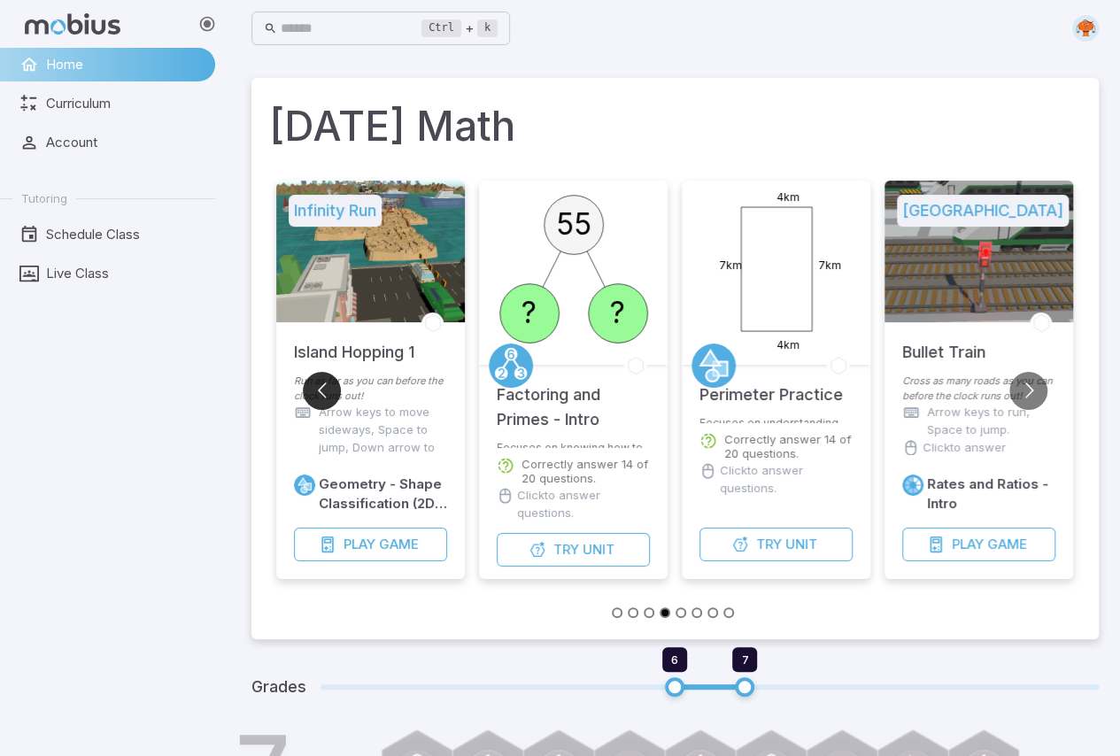
click at [321, 390] on button "Go to previous slide" at bounding box center [322, 391] width 38 height 38
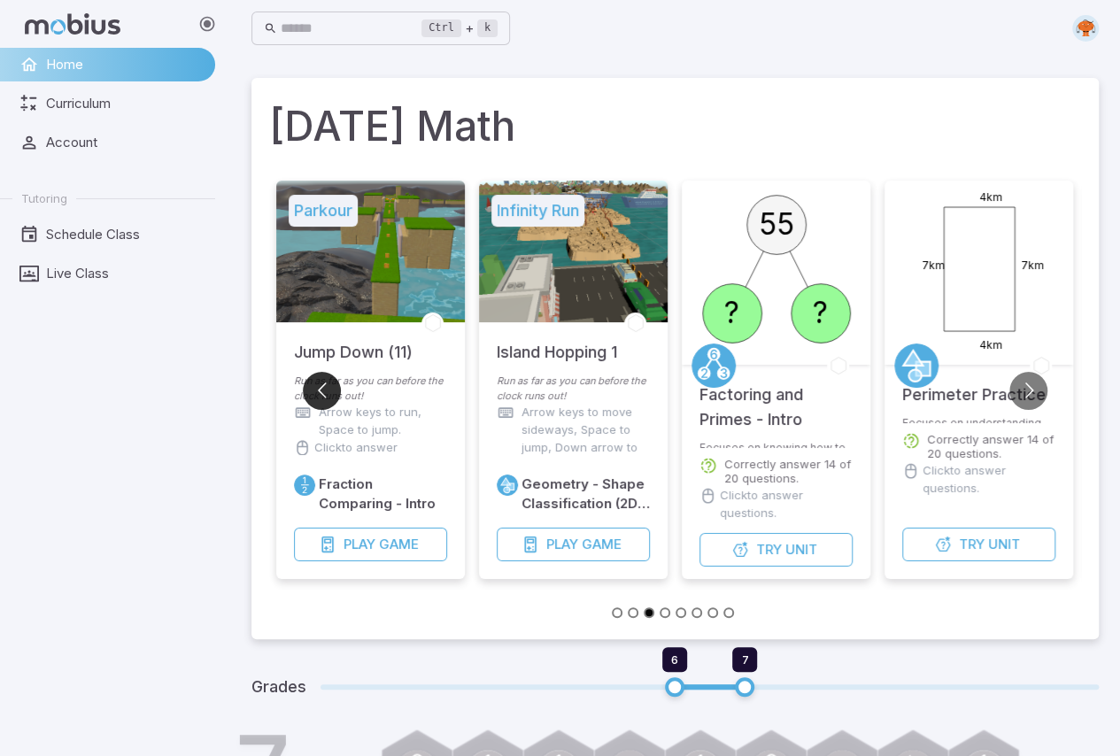
click at [321, 390] on button "Go to previous slide" at bounding box center [322, 391] width 38 height 38
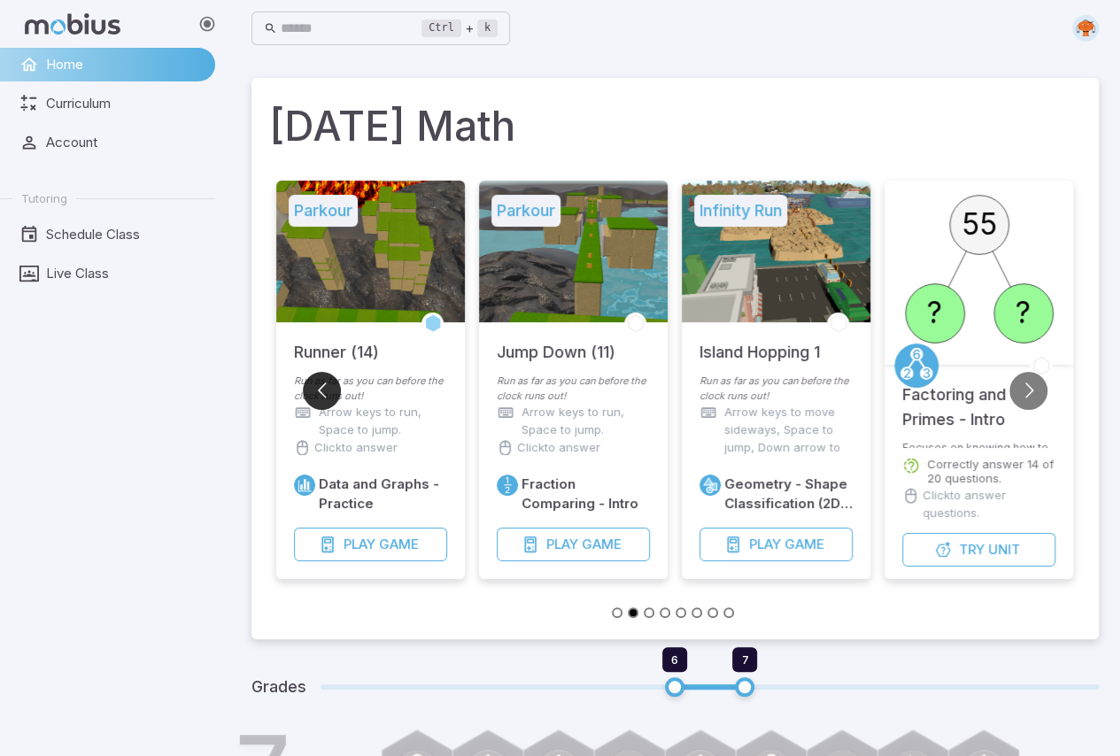
click at [321, 390] on button "Go to previous slide" at bounding box center [322, 391] width 38 height 38
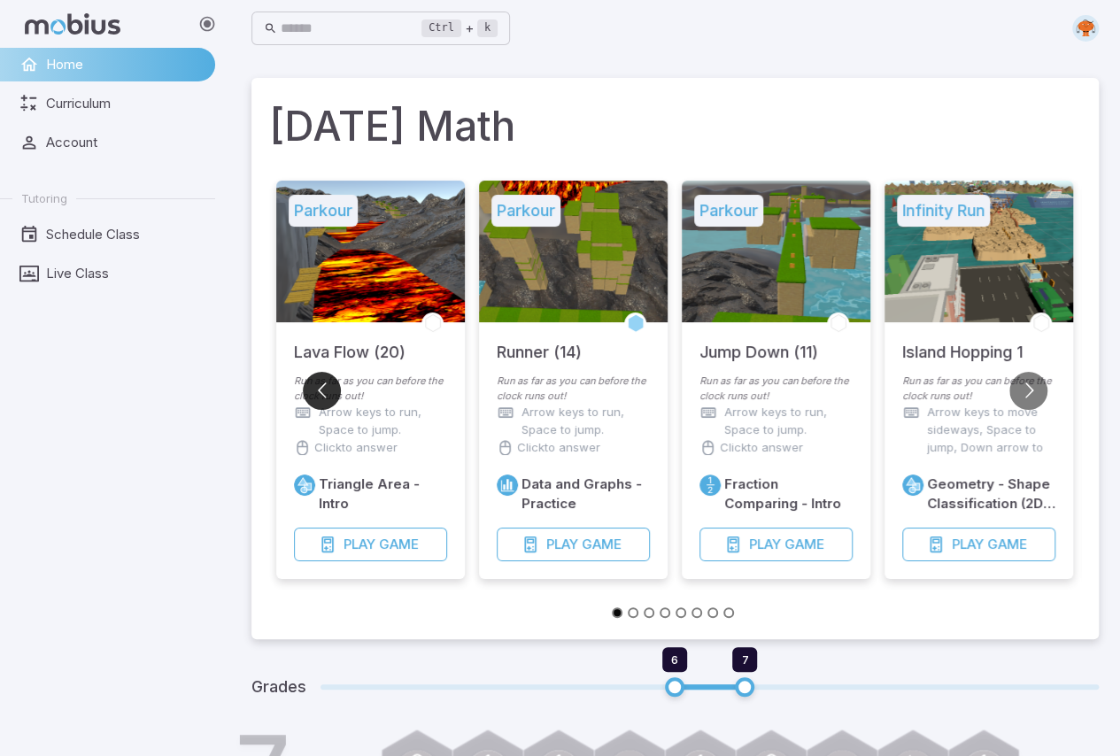
click at [320, 390] on button "Go to previous slide" at bounding box center [322, 391] width 38 height 38
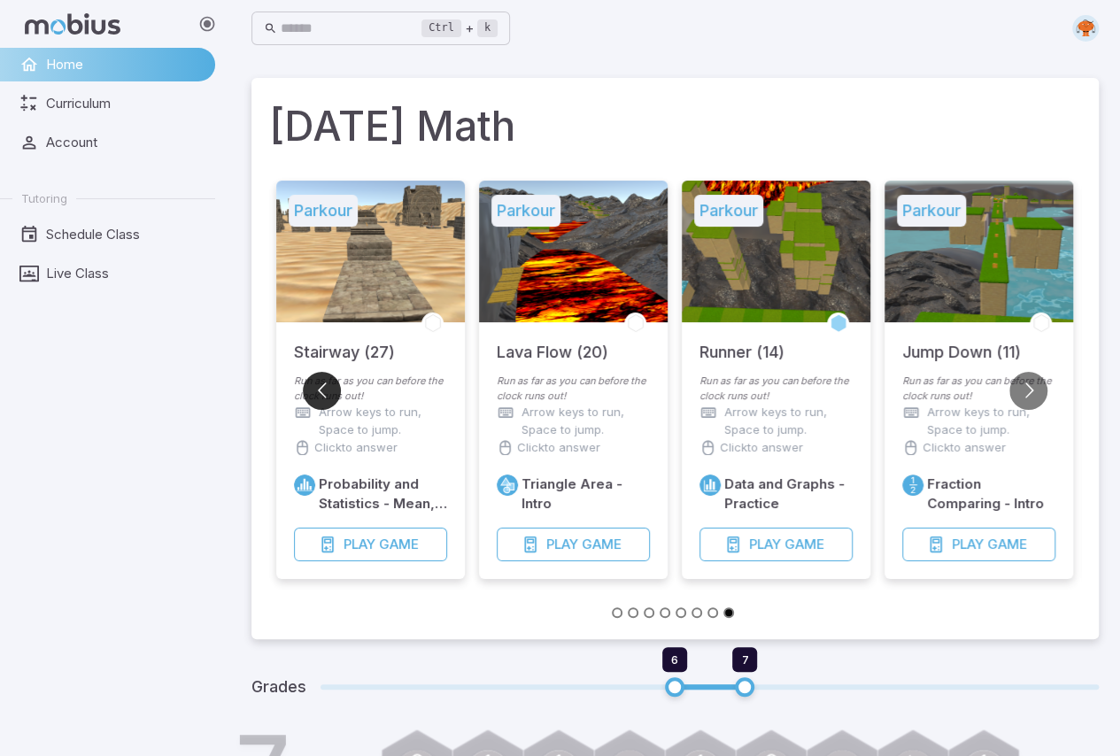
click at [320, 390] on button "Go to previous slide" at bounding box center [322, 391] width 38 height 38
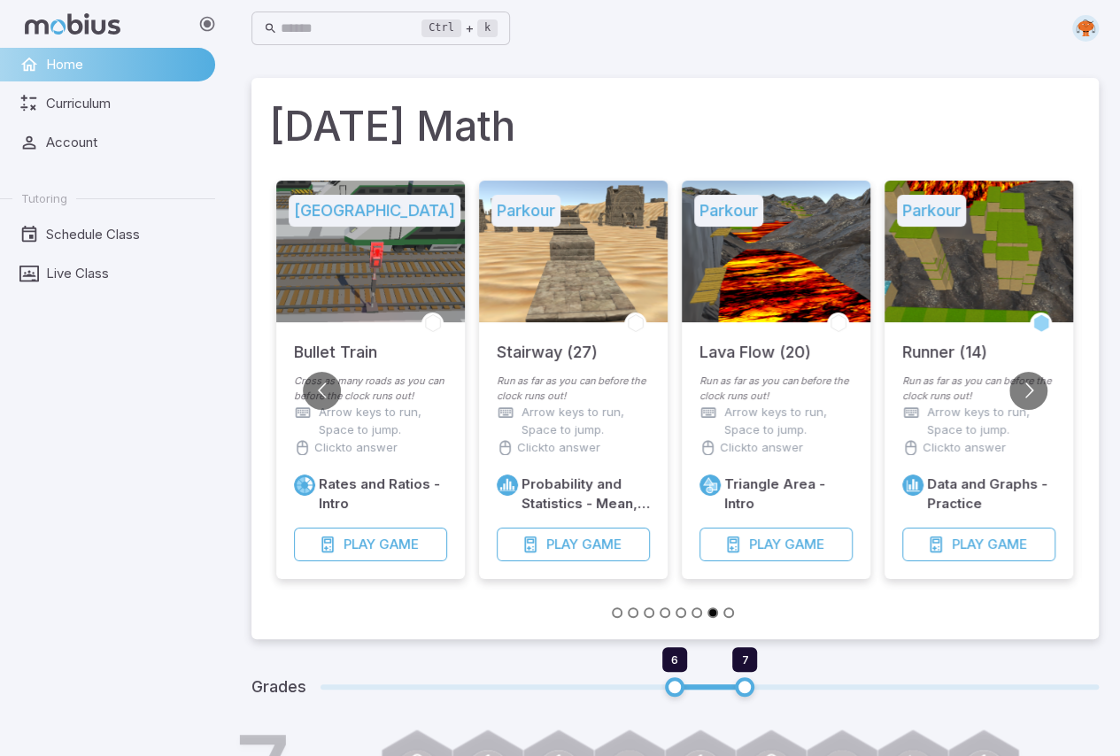
click at [832, 357] on div "Lava Flow (20)" at bounding box center [776, 347] width 189 height 51
click at [1020, 378] on button "Go to next slide" at bounding box center [1029, 391] width 38 height 38
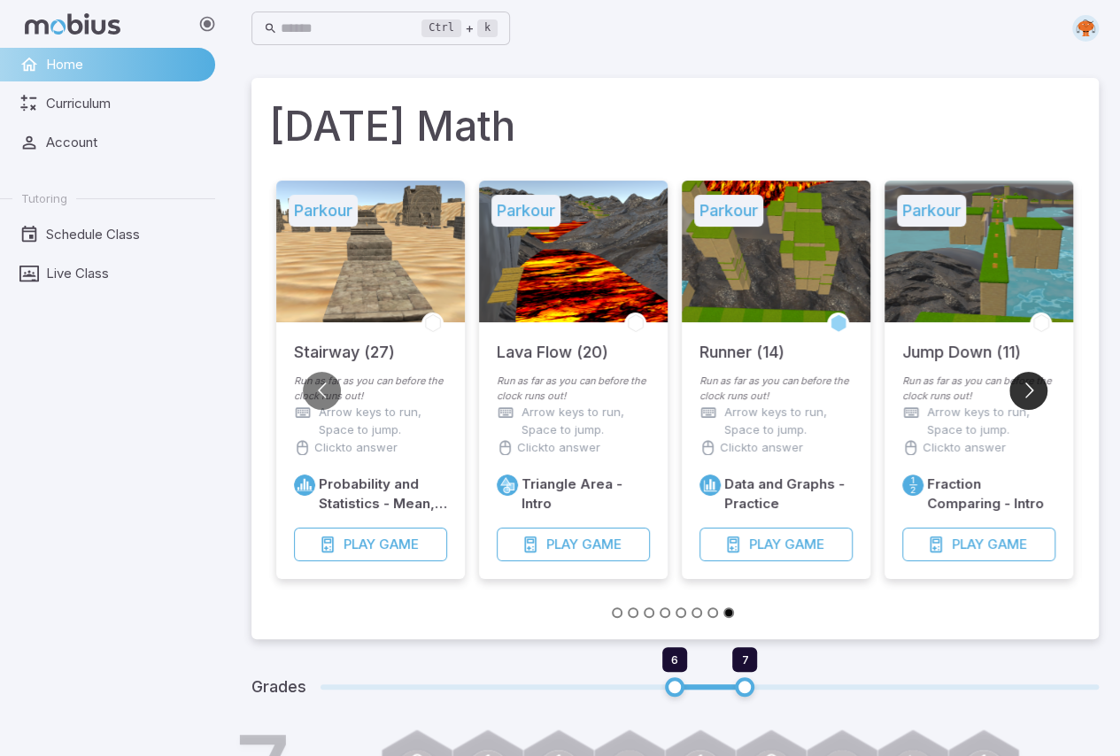
click at [1021, 378] on button "Go to next slide" at bounding box center [1029, 391] width 38 height 38
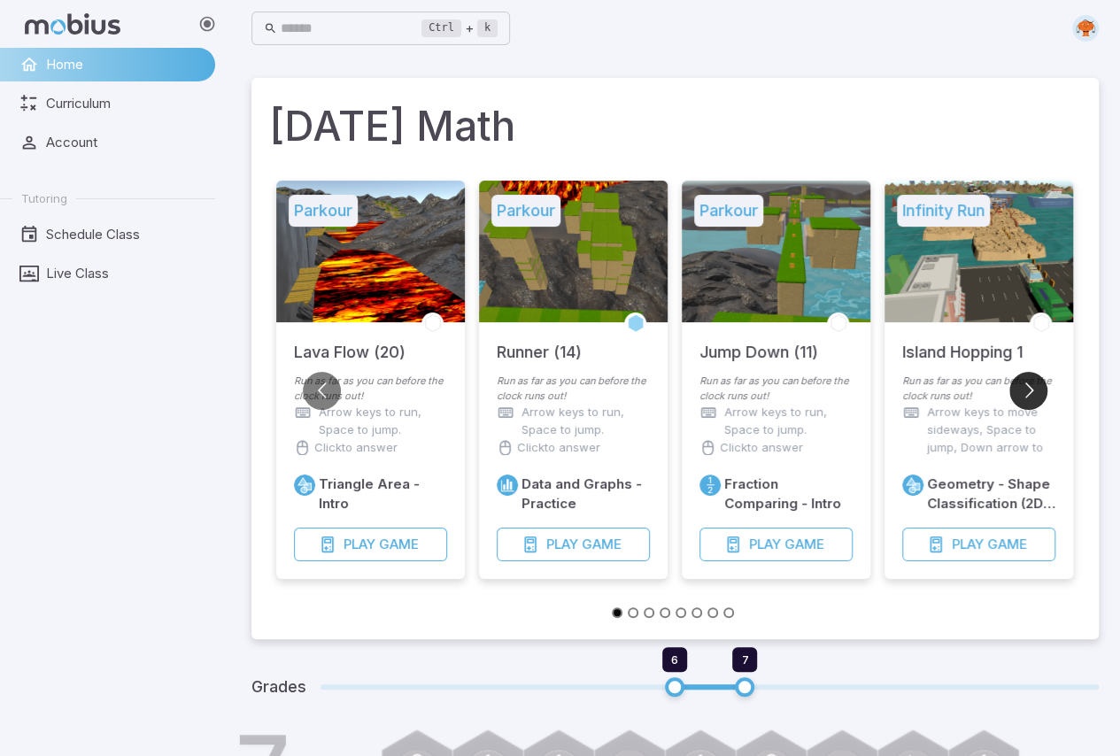
click at [1022, 381] on button "Go to next slide" at bounding box center [1029, 391] width 38 height 38
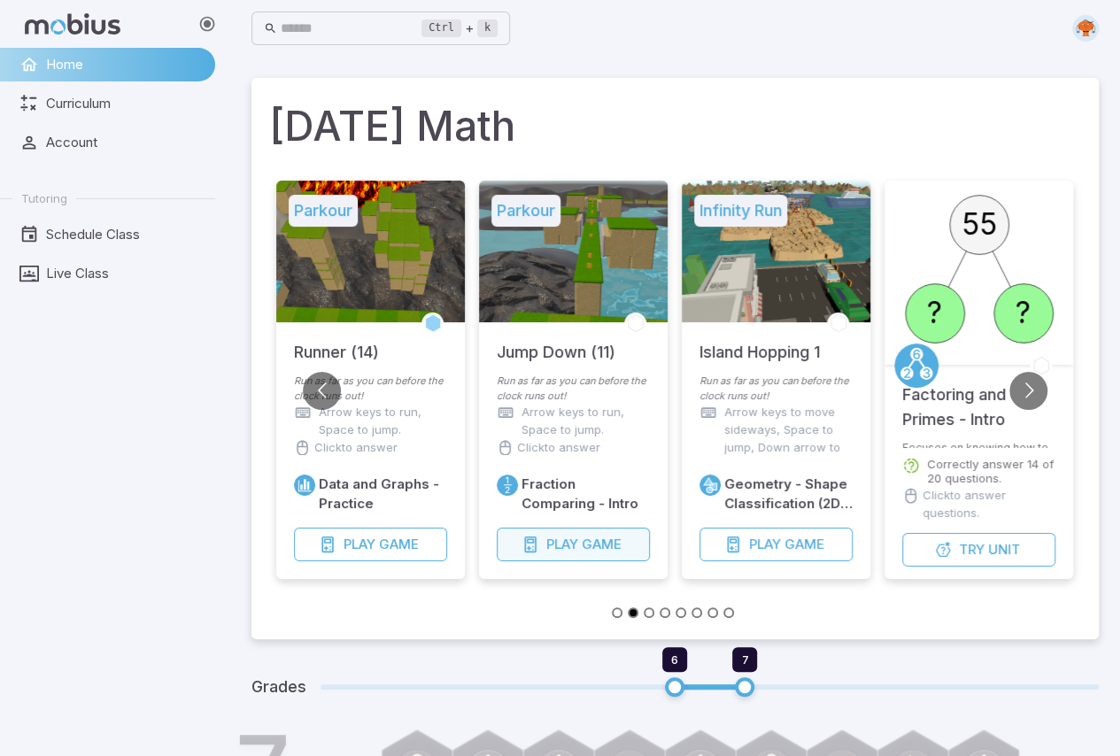
drag, startPoint x: 584, startPoint y: 543, endPoint x: 576, endPoint y: 538, distance: 9.1
click at [584, 542] on span "Game" at bounding box center [602, 544] width 40 height 19
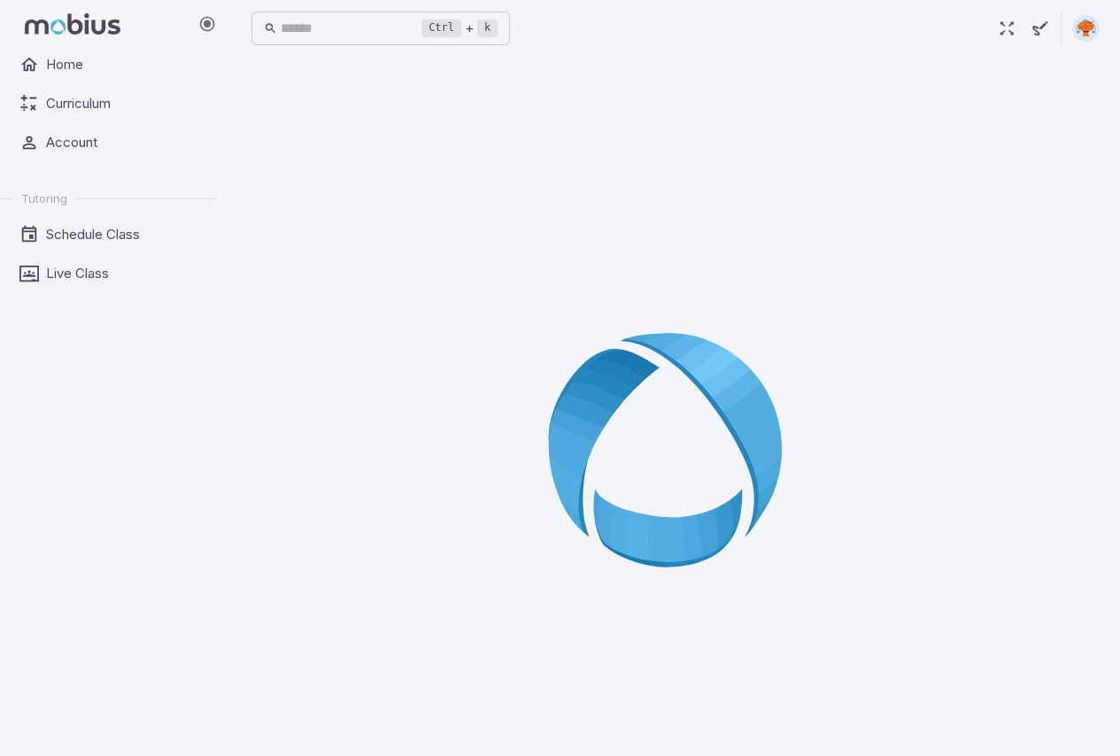
drag, startPoint x: 897, startPoint y: 297, endPoint x: 836, endPoint y: 320, distance: 65.3
click at [836, 320] on div at bounding box center [675, 456] width 847 height 756
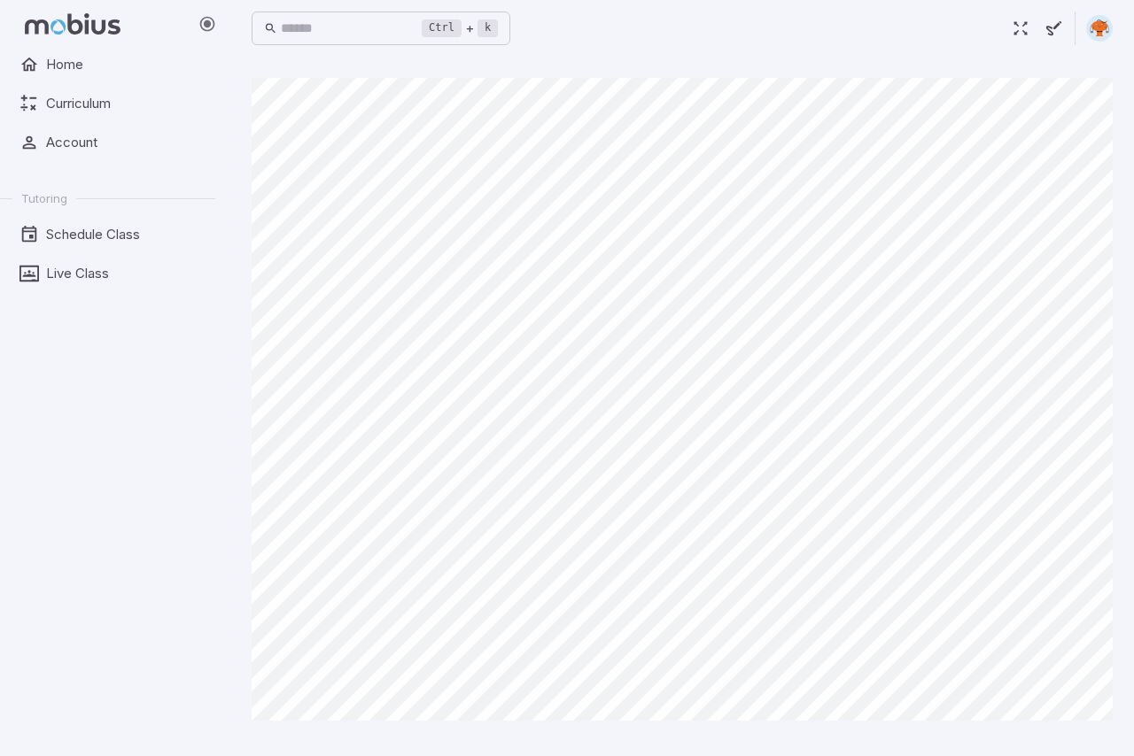
click at [1016, 19] on icon "button" at bounding box center [1019, 28] width 19 height 19
click at [1029, 33] on icon "button" at bounding box center [1019, 28] width 19 height 19
click at [1003, 31] on button "button" at bounding box center [1020, 29] width 34 height 34
click at [1002, 31] on div "Ctrl + k ​" at bounding box center [682, 28] width 861 height 39
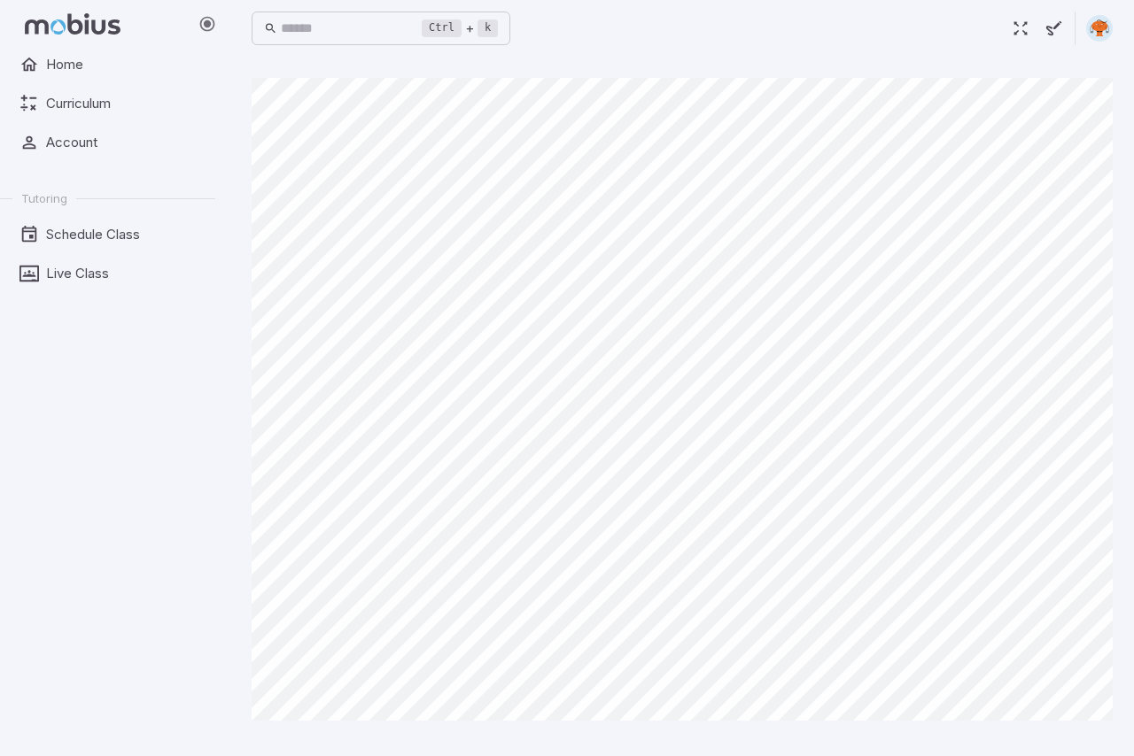
click at [1008, 29] on button "button" at bounding box center [1020, 29] width 34 height 34
click at [1008, 29] on div "Ctrl + k ​ Canvas actions 100 % Exit zen mode" at bounding box center [681, 378] width 903 height 756
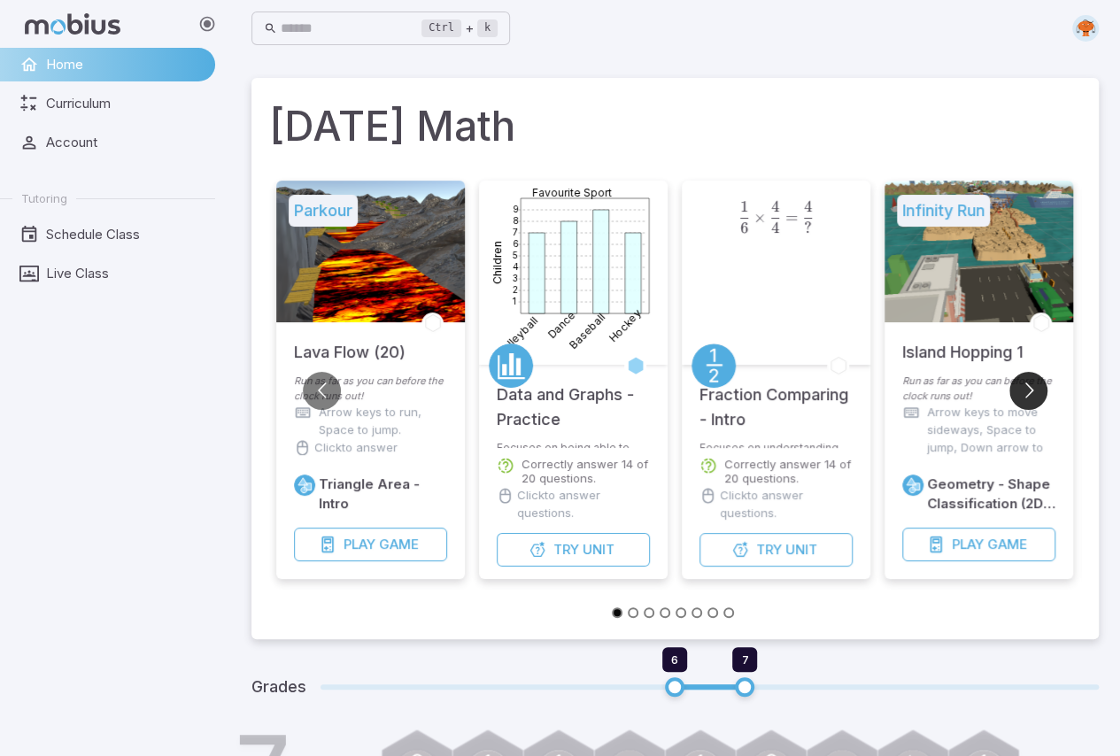
click at [1019, 404] on button "Go to next slide" at bounding box center [1029, 391] width 38 height 38
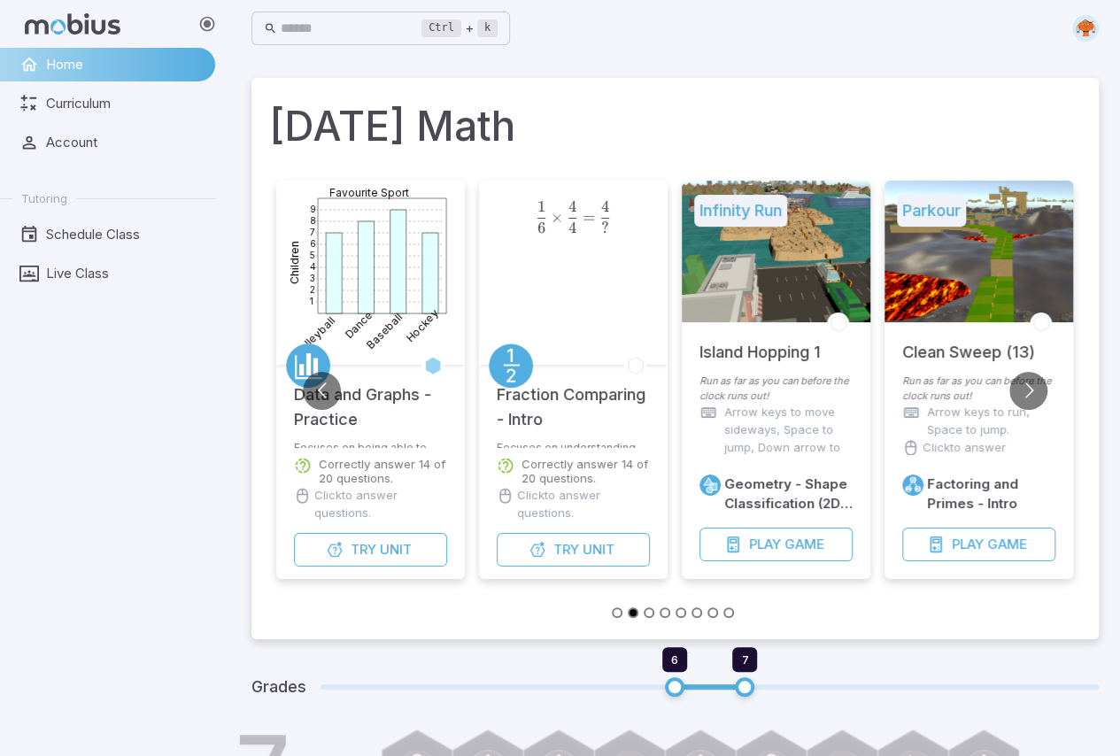
click at [1015, 406] on p "Arrow keys to run, Space to jump." at bounding box center [991, 421] width 128 height 35
click at [1027, 400] on button "Go to next slide" at bounding box center [1029, 391] width 38 height 38
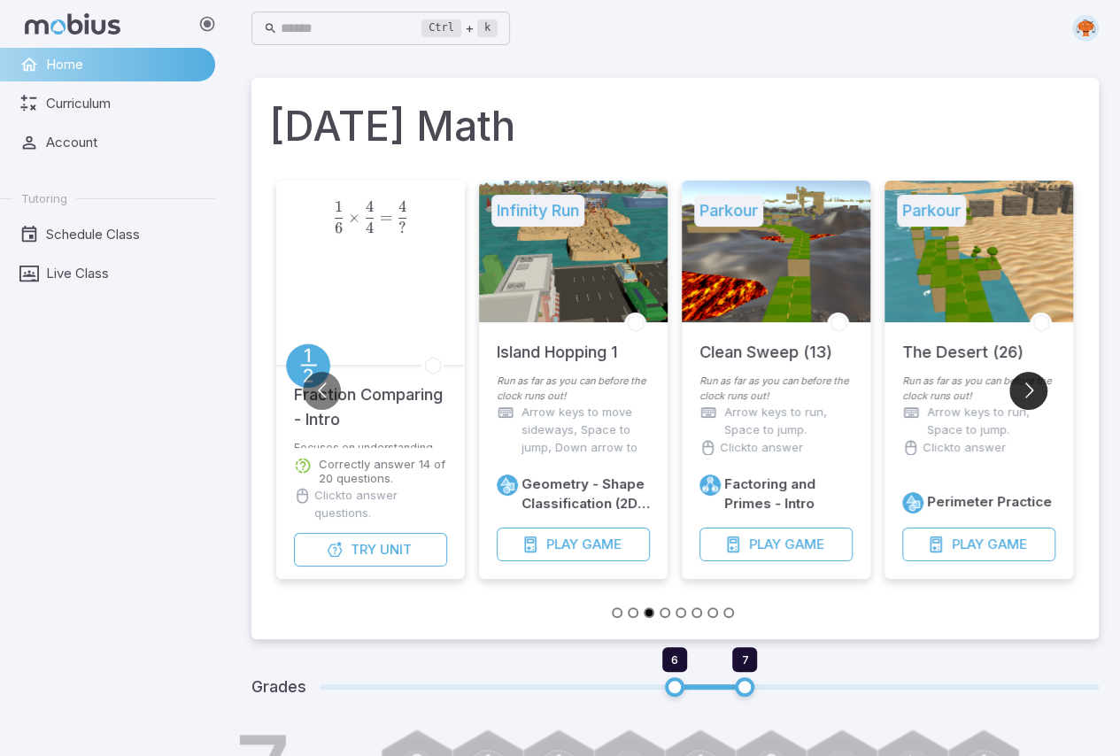
click at [1035, 394] on button "Go to next slide" at bounding box center [1029, 391] width 38 height 38
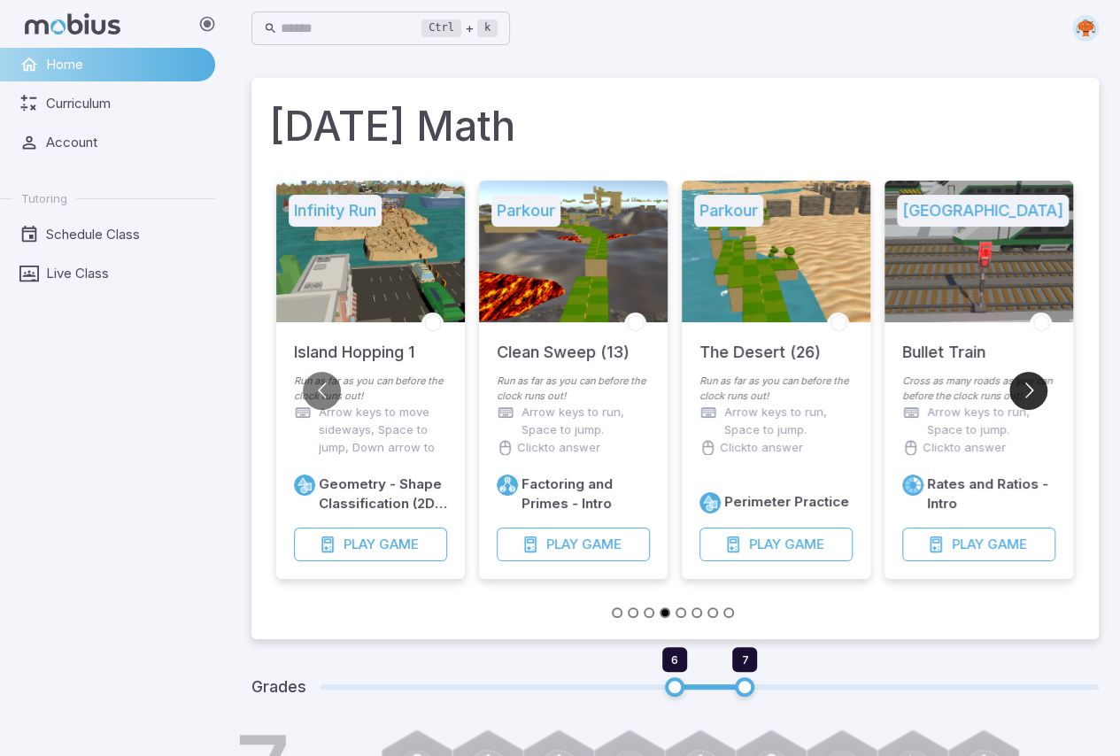
click at [1035, 394] on button "Go to next slide" at bounding box center [1029, 391] width 38 height 38
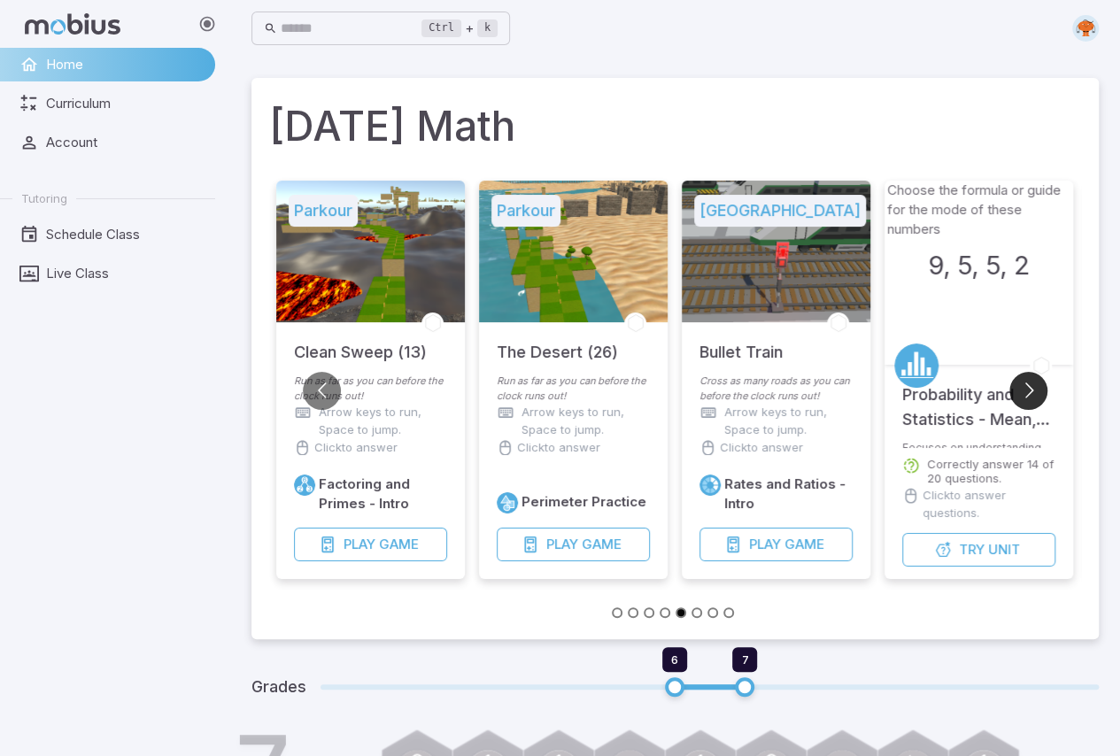
click at [1028, 400] on button "Go to next slide" at bounding box center [1029, 391] width 38 height 38
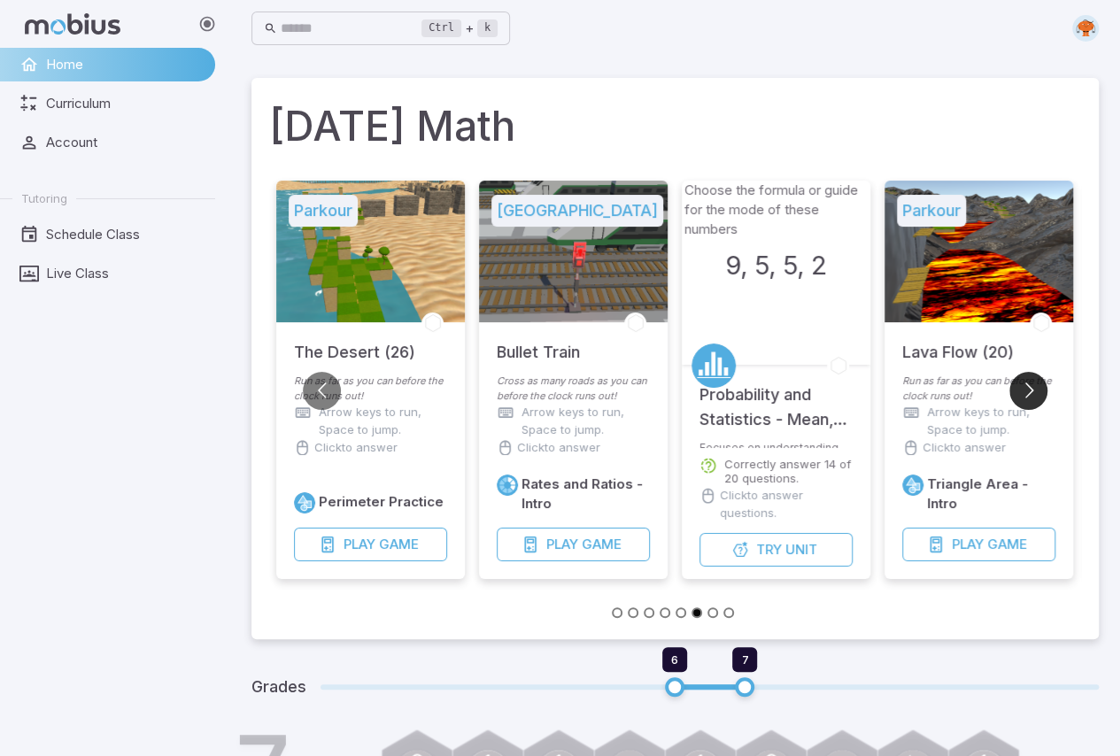
click at [1027, 400] on button "Go to next slide" at bounding box center [1029, 391] width 38 height 38
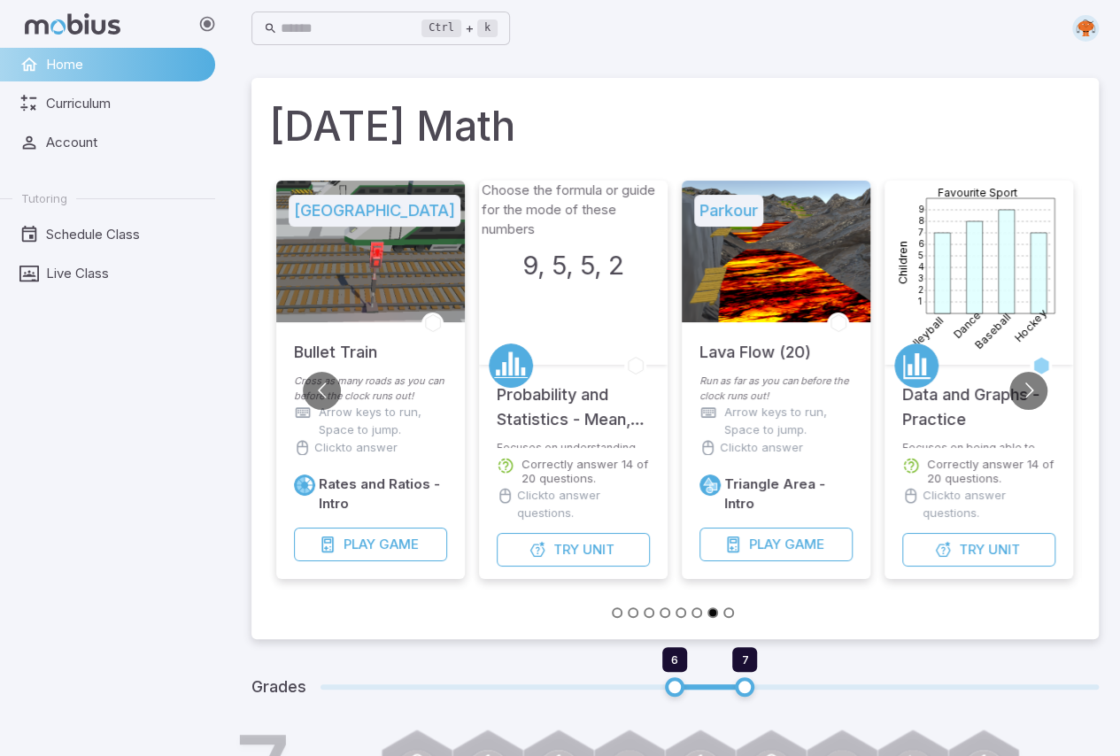
click at [1049, 394] on h5 "Data and Graphs - Practice" at bounding box center [978, 398] width 153 height 67
click at [1018, 383] on button "Go to next slide" at bounding box center [1029, 391] width 38 height 38
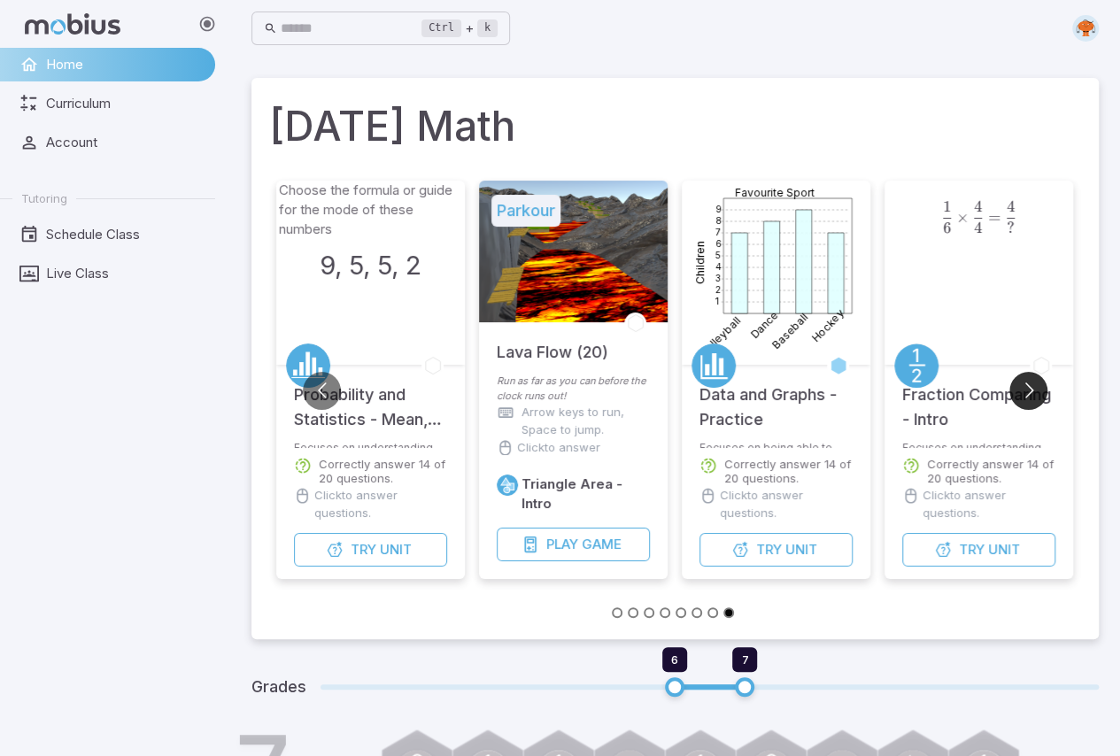
click at [1018, 384] on button "Go to next slide" at bounding box center [1029, 391] width 38 height 38
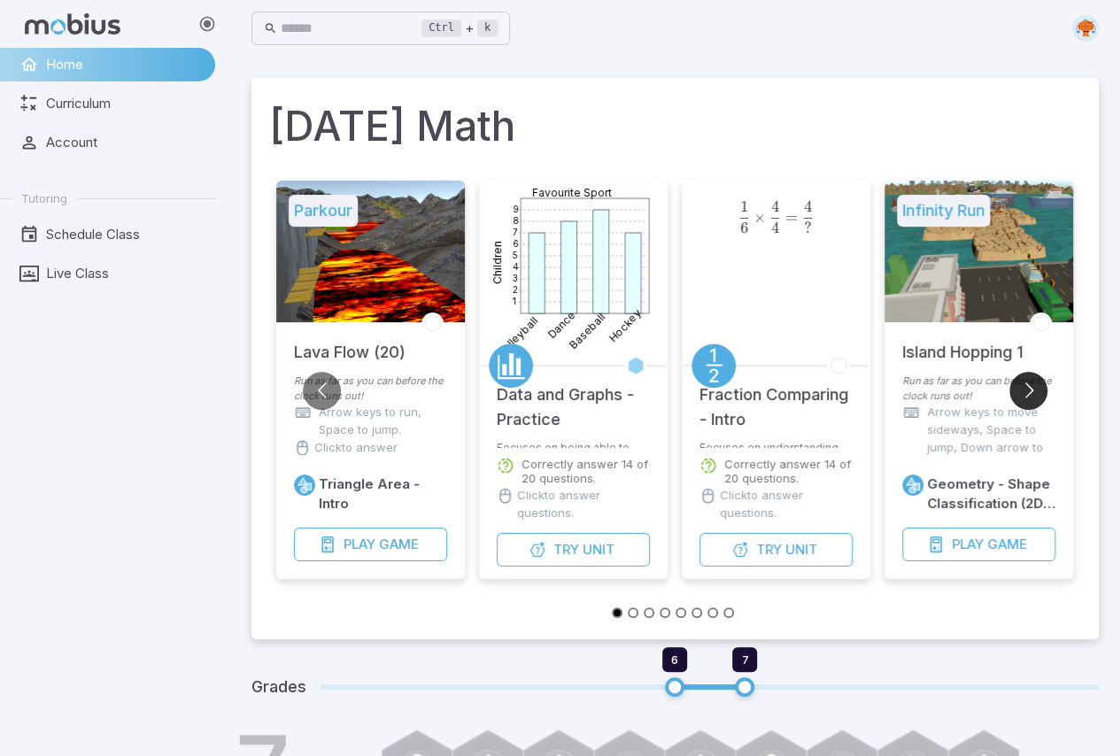
click at [1018, 384] on button "Go to next slide" at bounding box center [1029, 391] width 38 height 38
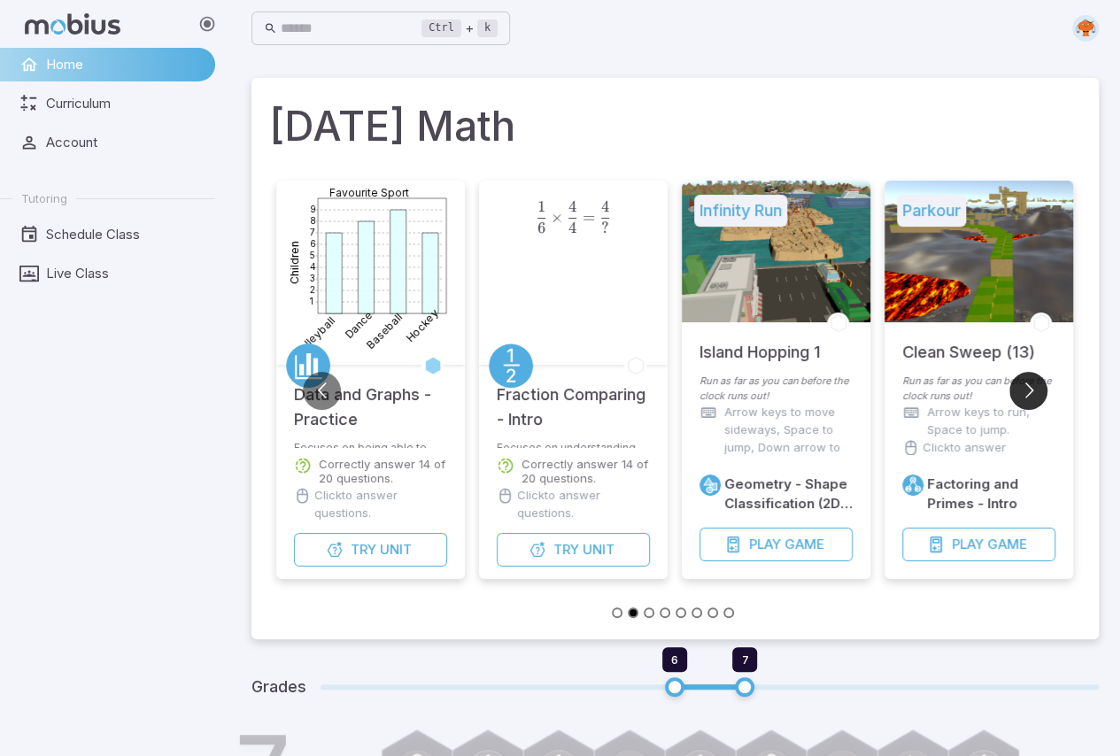
click at [1018, 384] on button "Go to next slide" at bounding box center [1029, 391] width 38 height 38
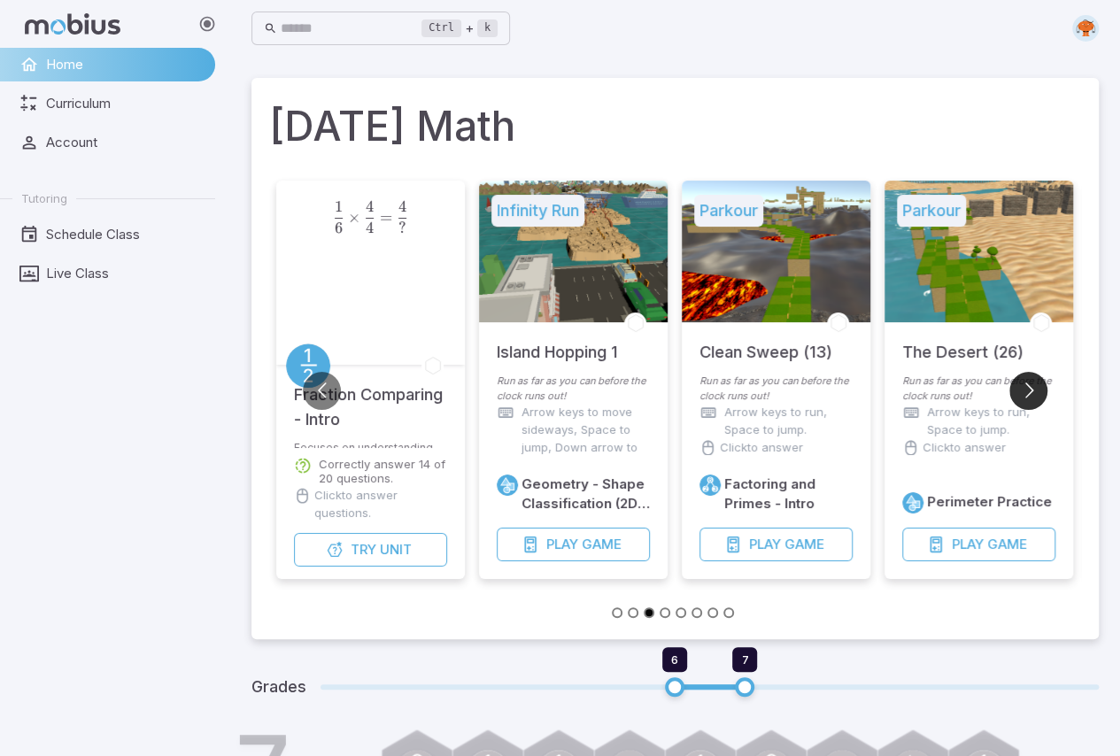
click at [1018, 384] on button "Go to next slide" at bounding box center [1029, 391] width 38 height 38
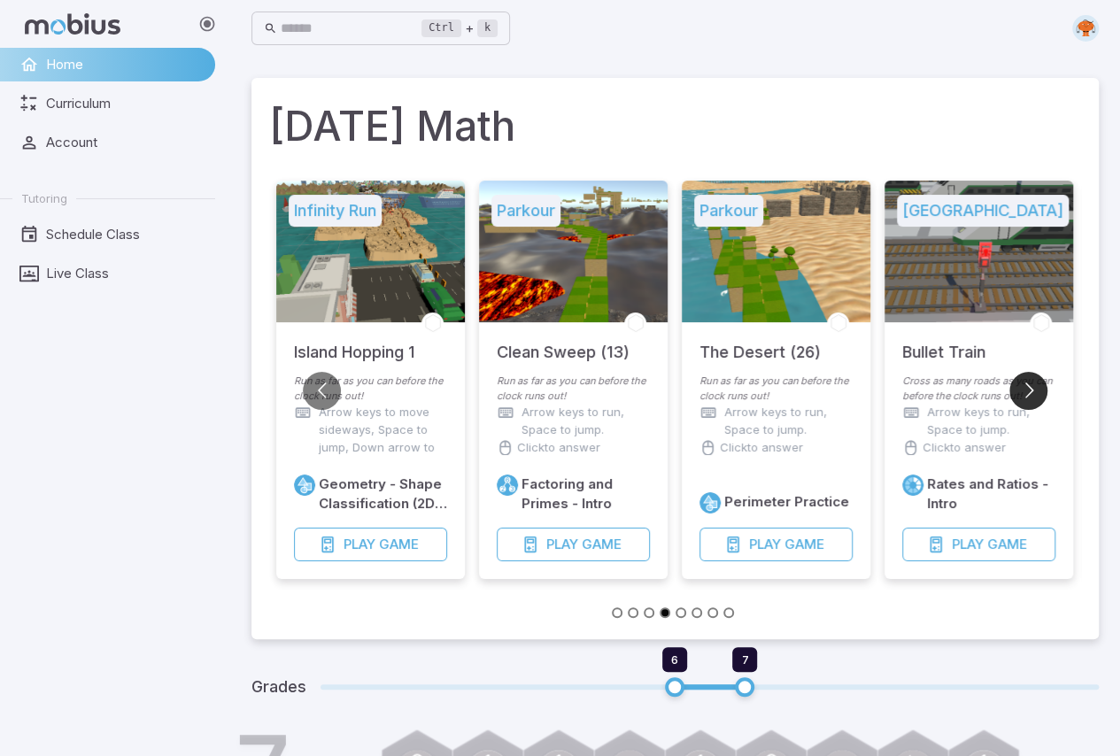
click at [1018, 384] on button "Go to next slide" at bounding box center [1029, 391] width 38 height 38
click at [362, 34] on input "text" at bounding box center [352, 29] width 142 height 35
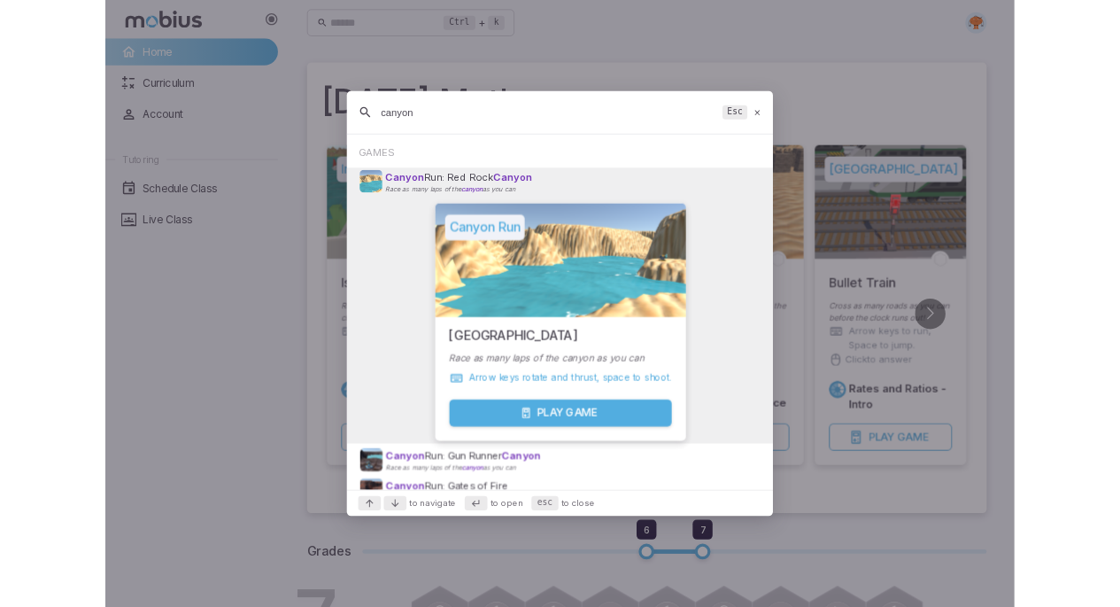
scroll to position [90, 0]
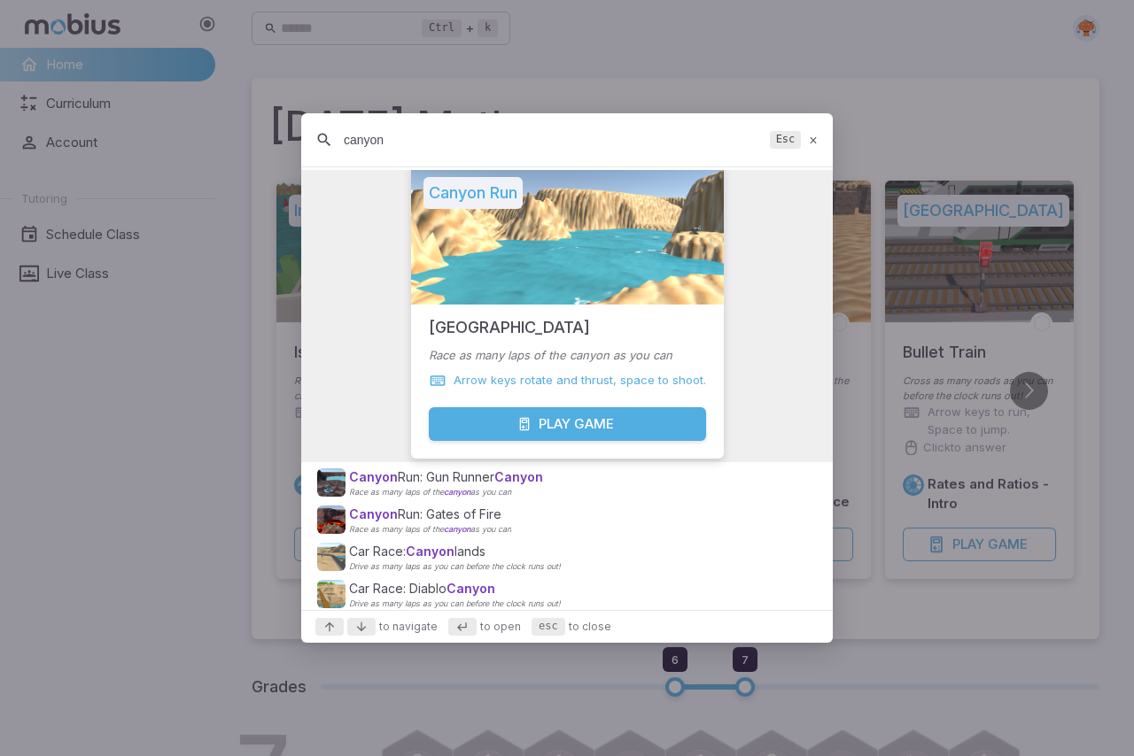
type input "canyon"
click at [656, 429] on button "Play Game" at bounding box center [567, 424] width 277 height 34
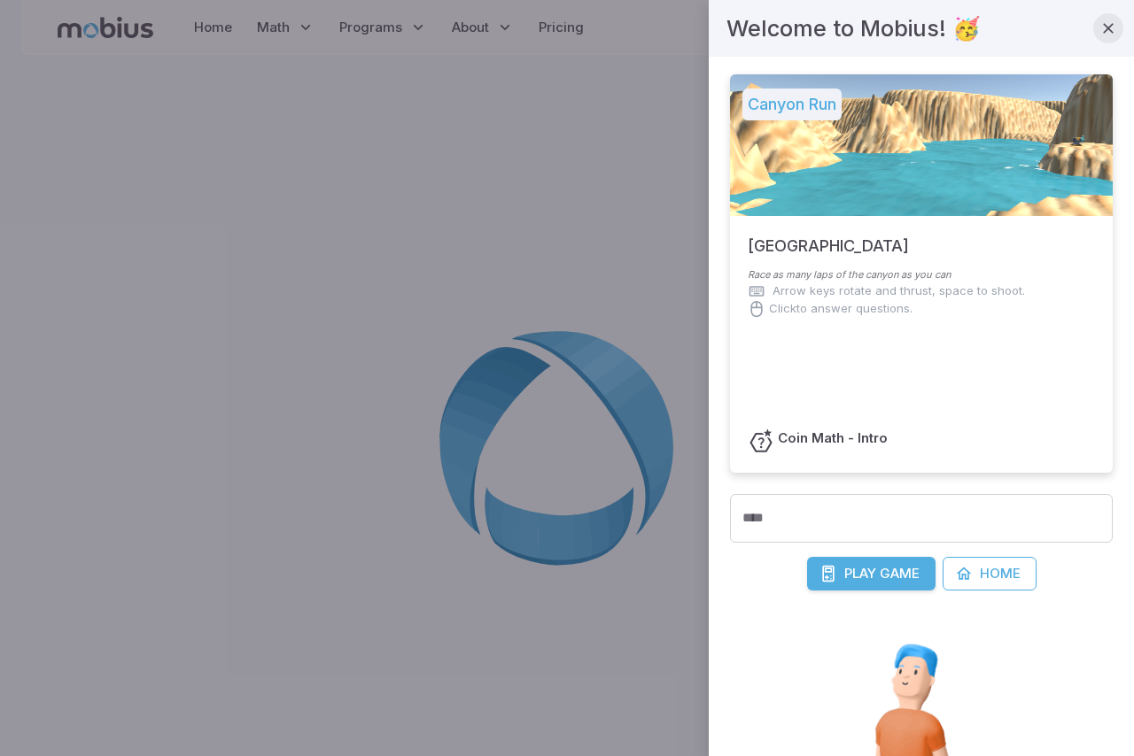
click at [1103, 26] on icon "button" at bounding box center [1108, 28] width 18 height 18
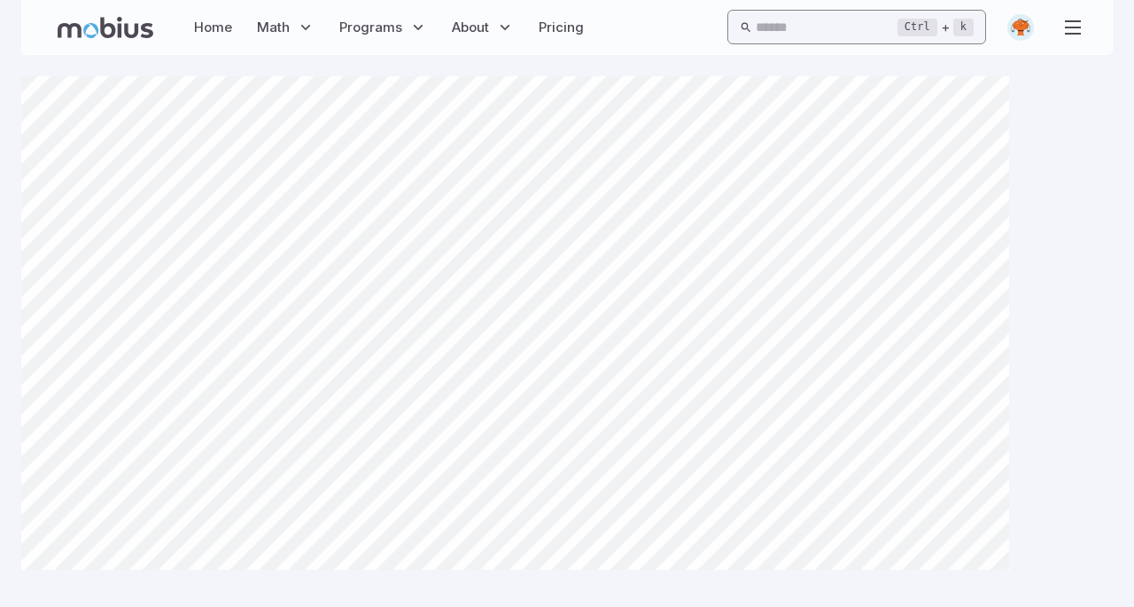
click at [809, 13] on input "text" at bounding box center [826, 27] width 142 height 35
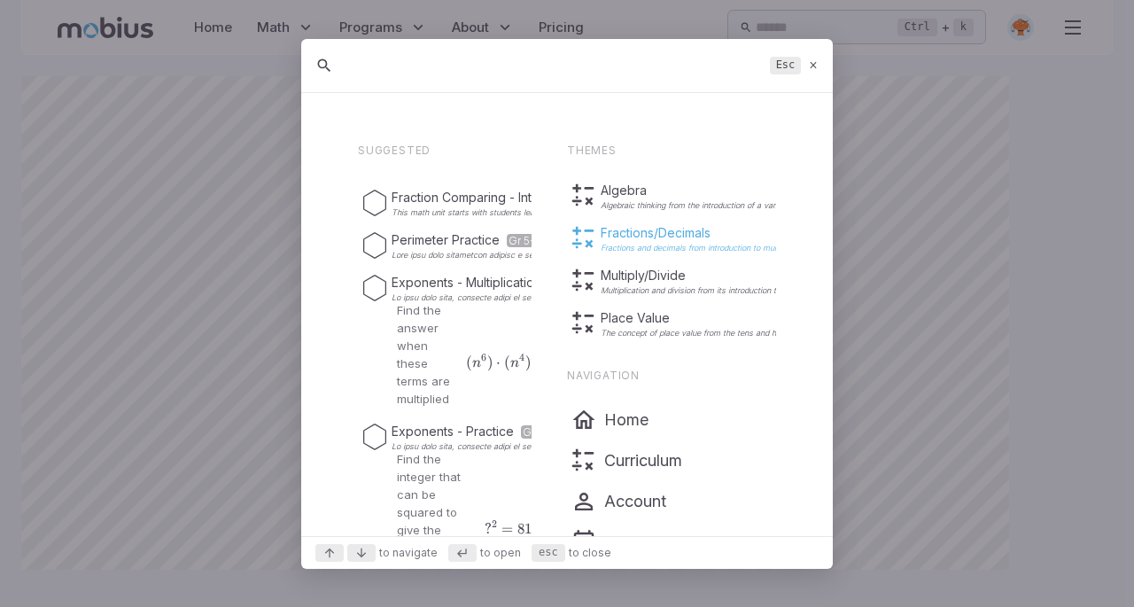
click at [669, 237] on p "Fractions/Decimals" at bounding box center [728, 233] width 256 height 18
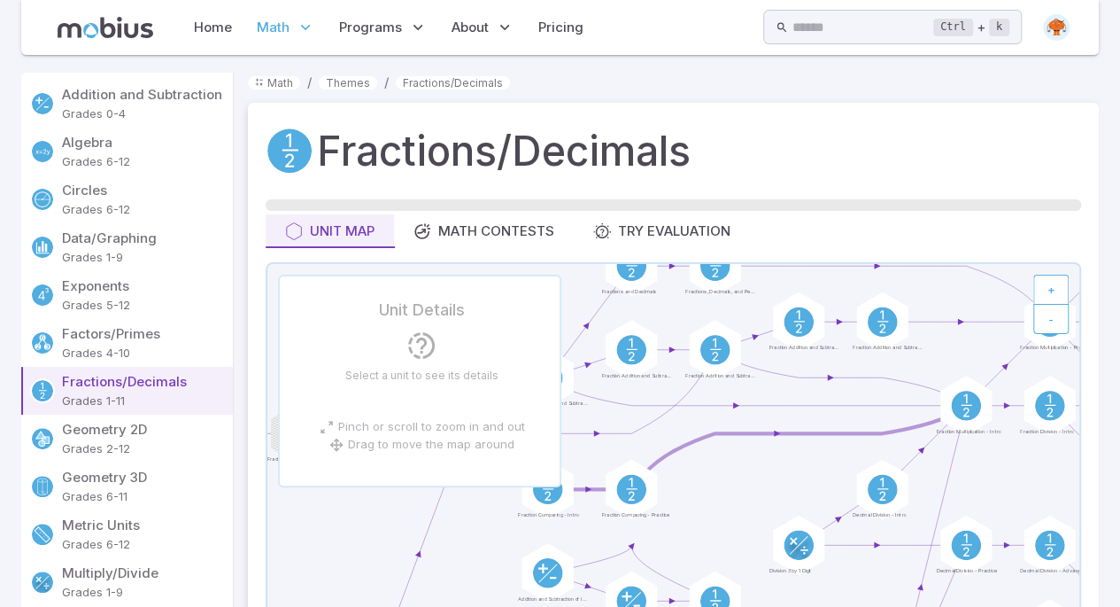
scroll to position [1063, 0]
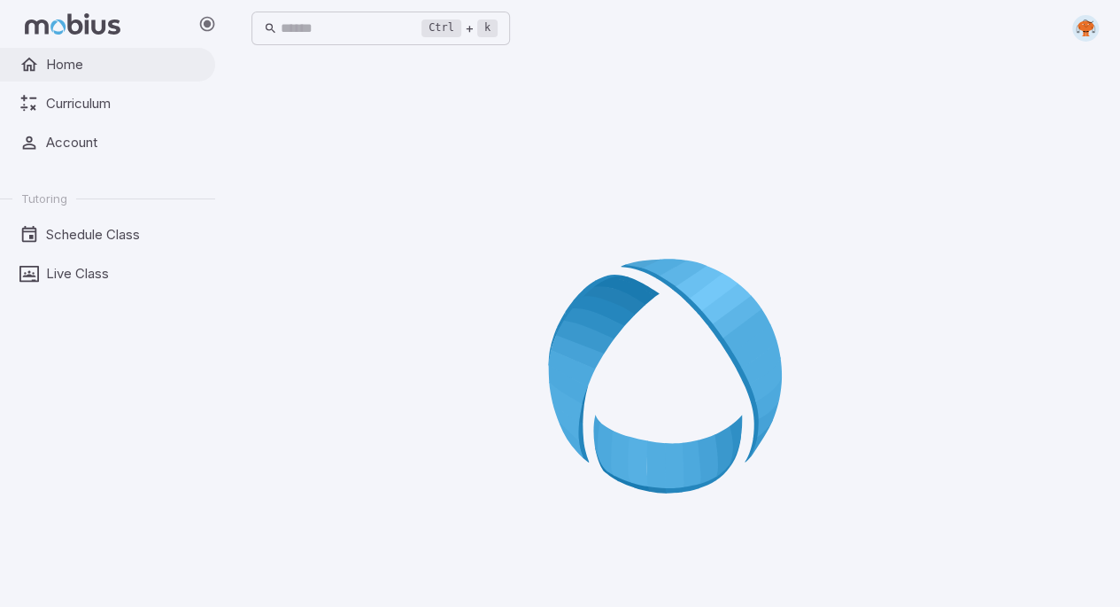
click at [106, 54] on link "Home" at bounding box center [107, 65] width 215 height 34
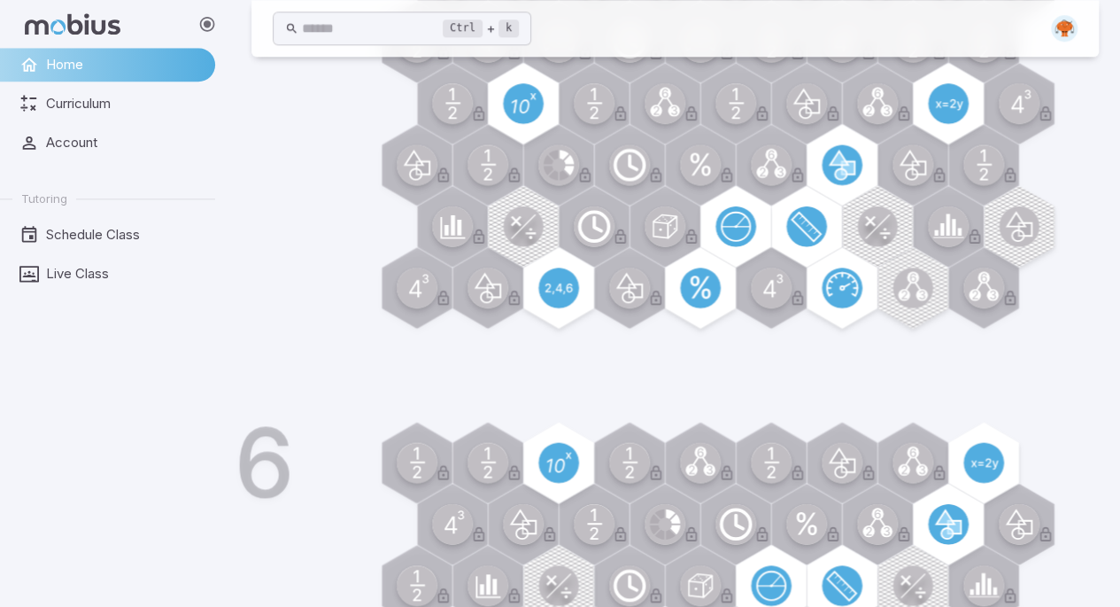
scroll to position [535, 0]
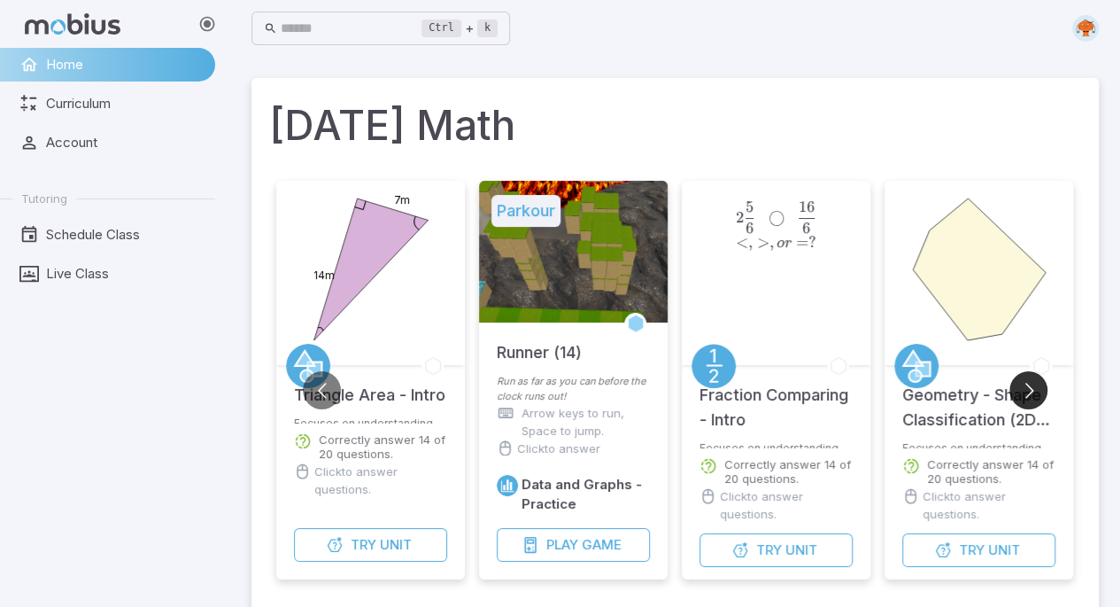
click at [1038, 376] on button "Go to next slide" at bounding box center [1029, 390] width 38 height 38
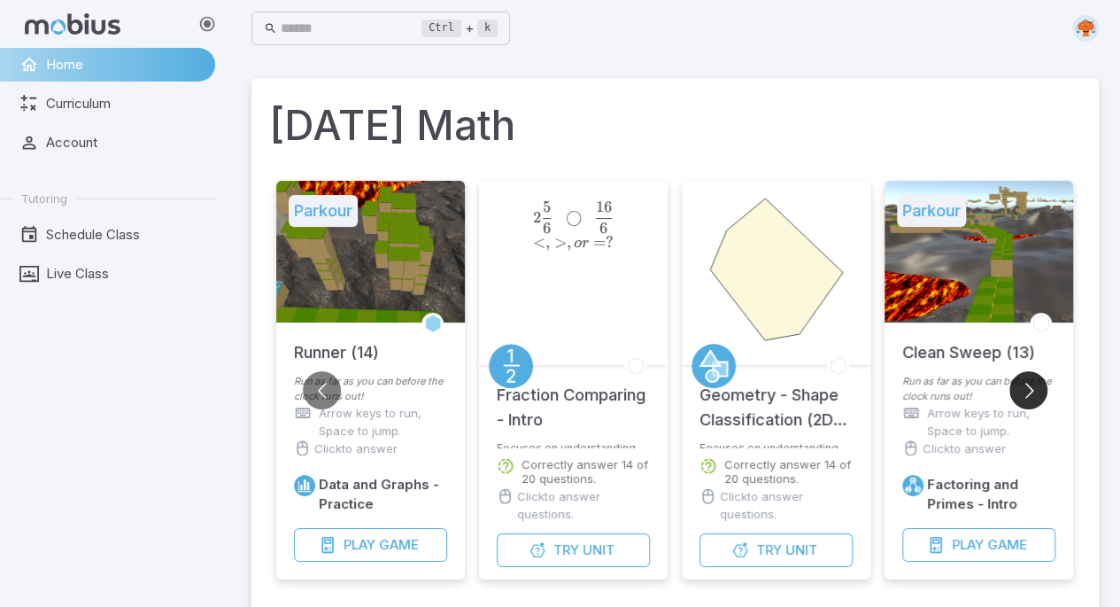
click at [1041, 376] on button "Go to next slide" at bounding box center [1029, 390] width 38 height 38
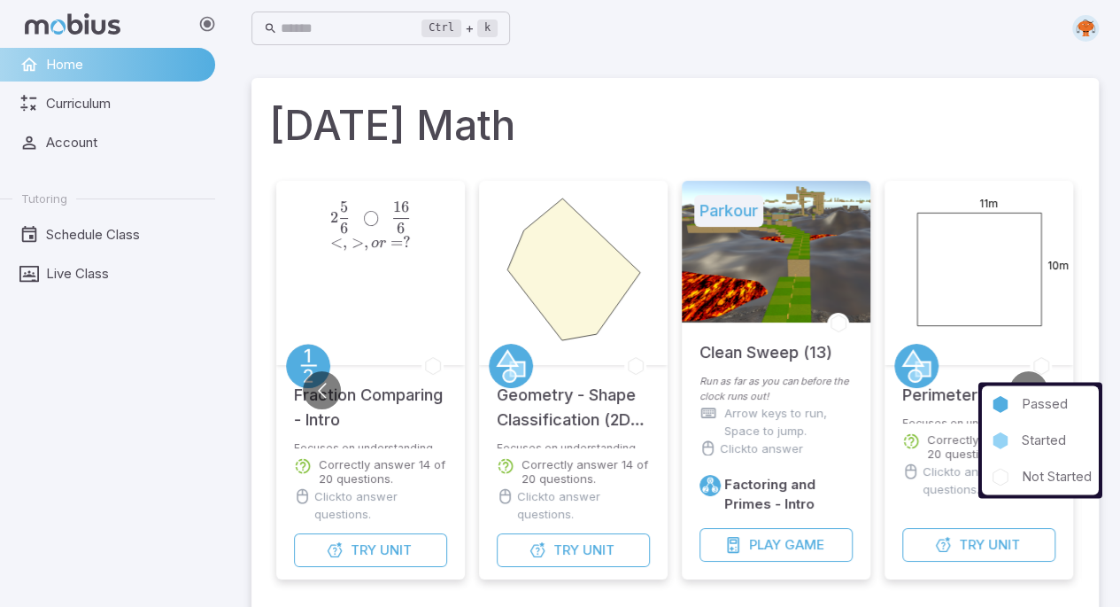
click at [1039, 373] on icon at bounding box center [1040, 366] width 14 height 17
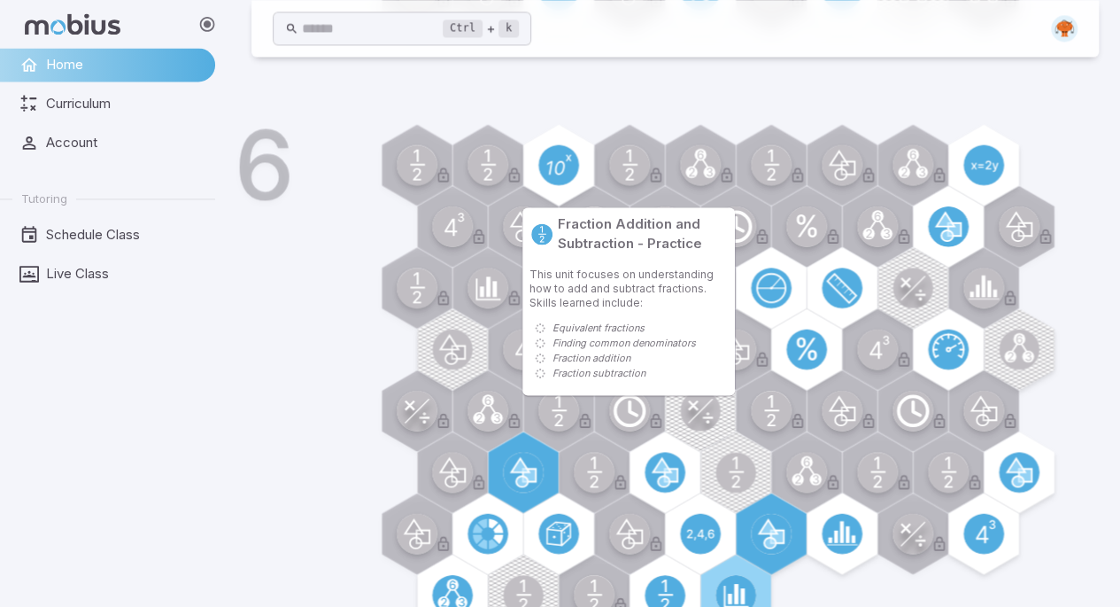
scroll to position [1332, 0]
